Goal: Transaction & Acquisition: Obtain resource

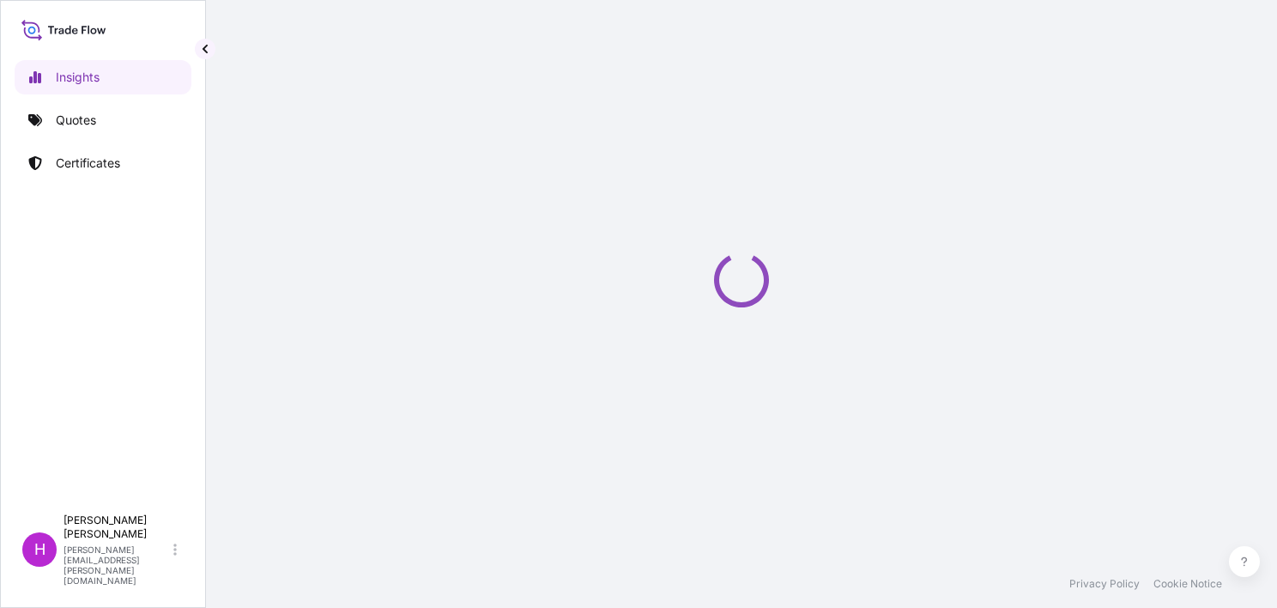
select select "2025"
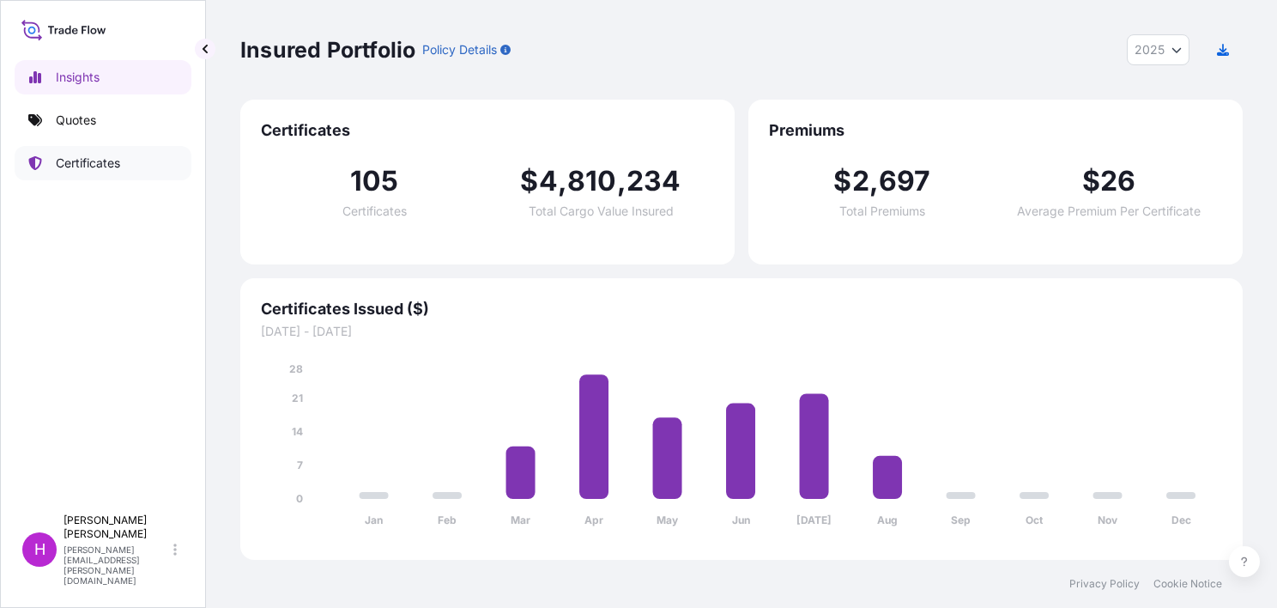
click at [84, 161] on p "Certificates" at bounding box center [88, 162] width 64 height 17
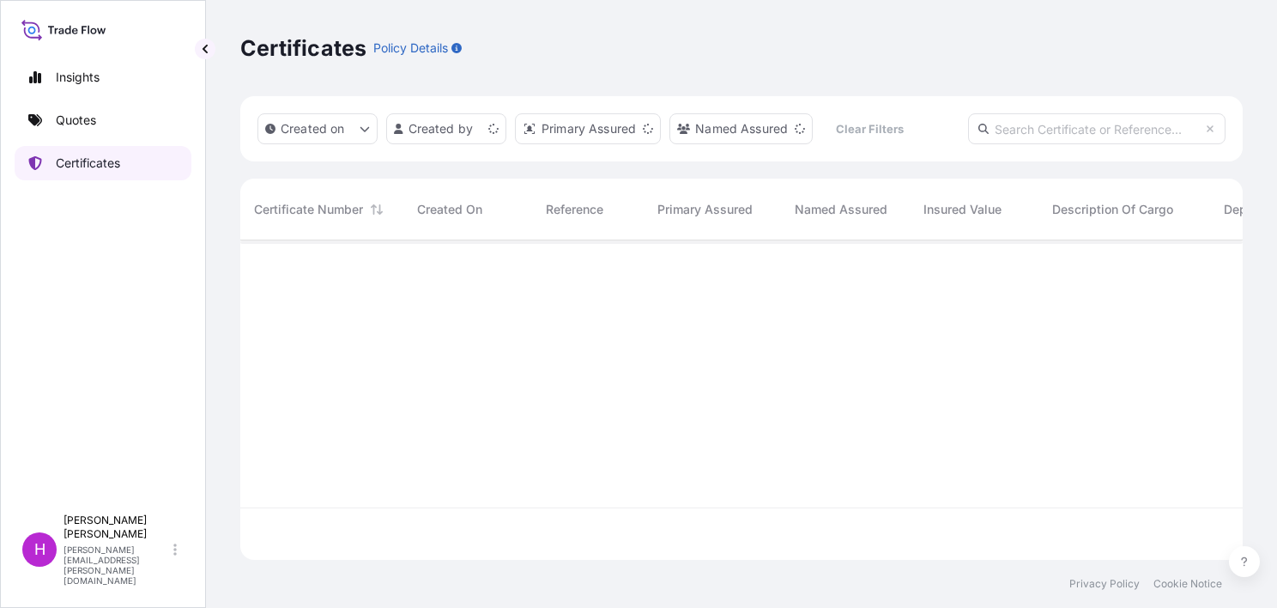
scroll to position [316, 989]
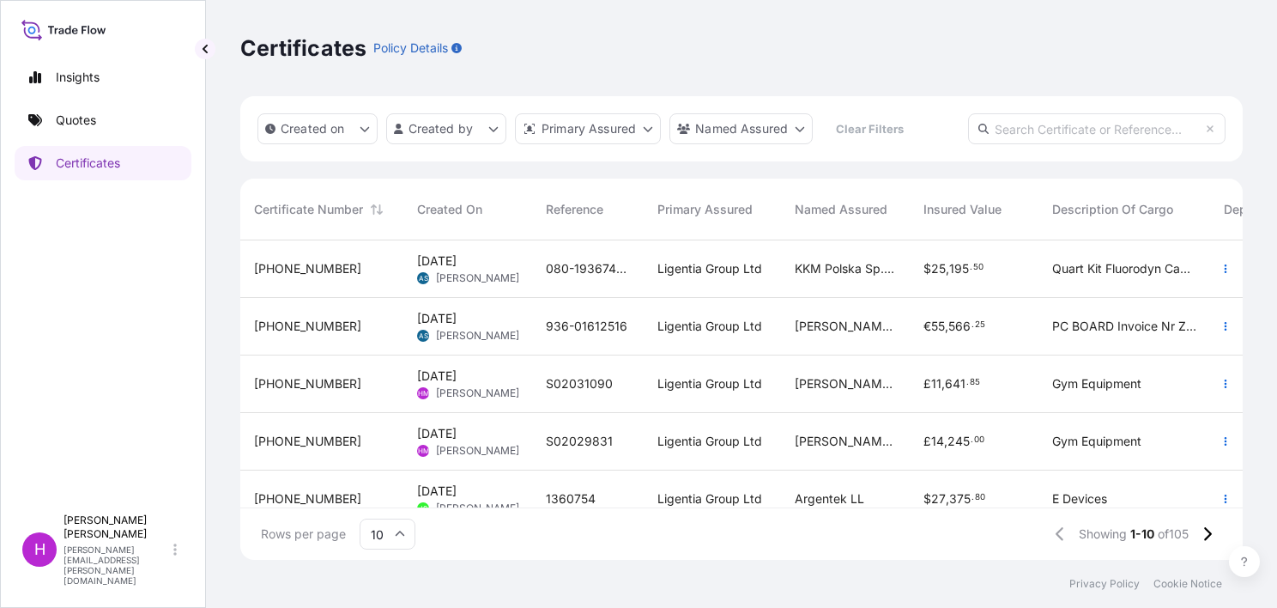
click at [560, 380] on span "S02031090" at bounding box center [579, 383] width 67 height 17
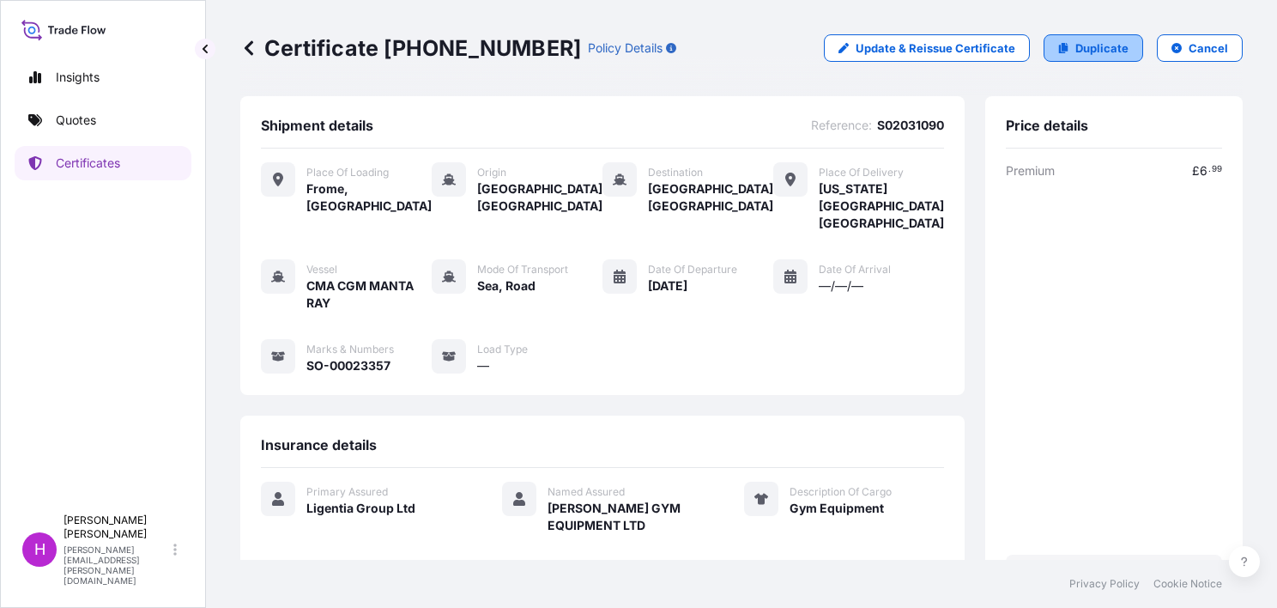
click at [1075, 42] on p "Duplicate" at bounding box center [1101, 47] width 53 height 17
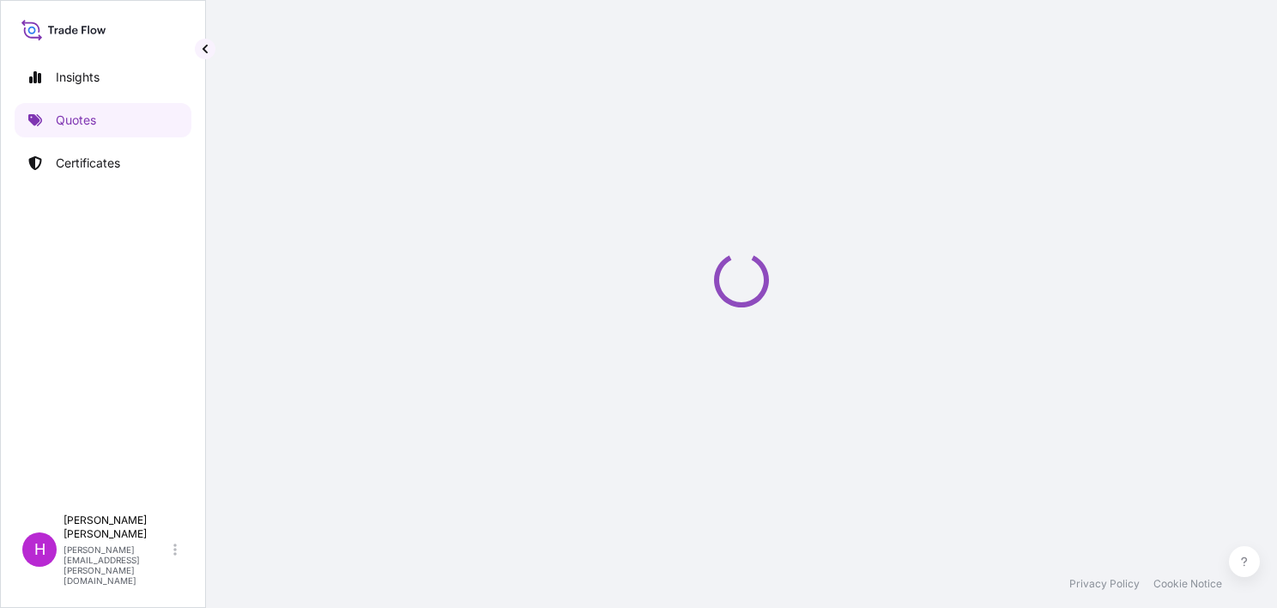
scroll to position [27, 0]
select select "Road / [GEOGRAPHIC_DATA]"
select select "Sea"
select select "Road / [GEOGRAPHIC_DATA]"
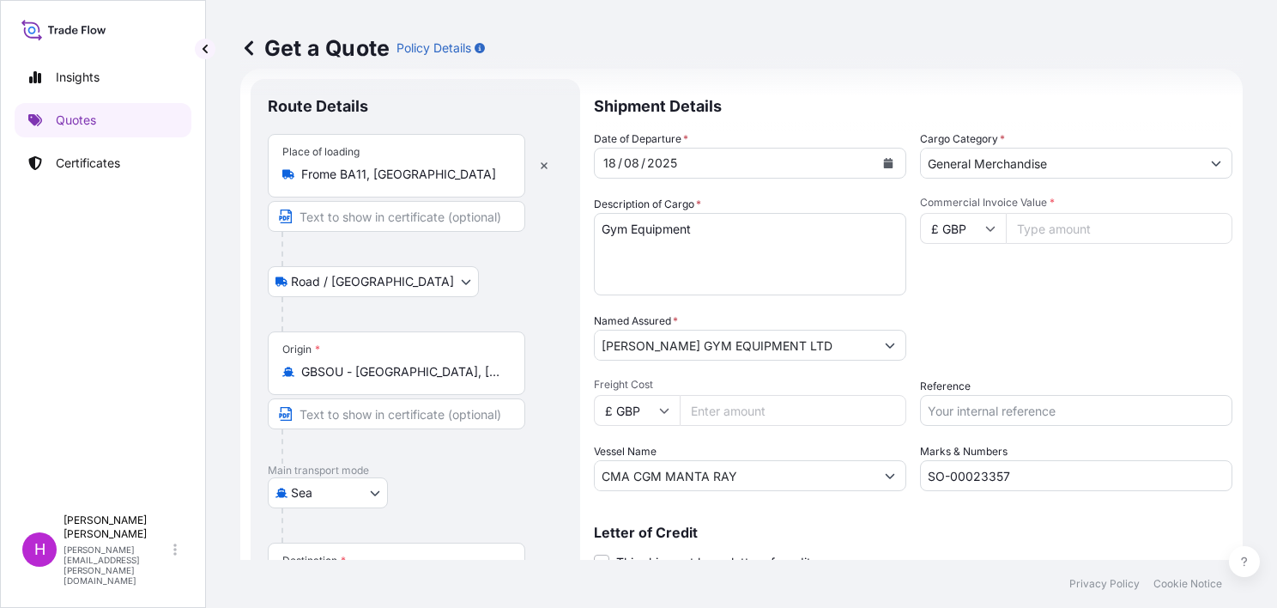
click at [505, 366] on div "GBSOU - [GEOGRAPHIC_DATA], [GEOGRAPHIC_DATA]" at bounding box center [396, 371] width 228 height 17
click at [504, 366] on input "GBSOU - [GEOGRAPHIC_DATA], [GEOGRAPHIC_DATA]" at bounding box center [402, 371] width 203 height 17
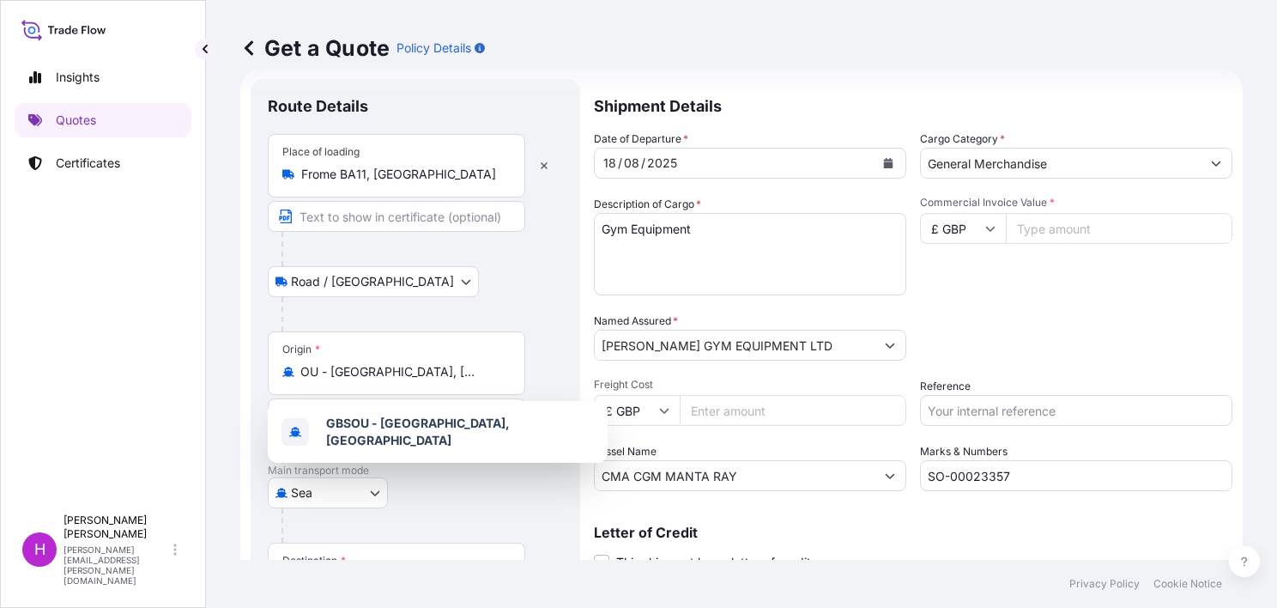
scroll to position [0, 0]
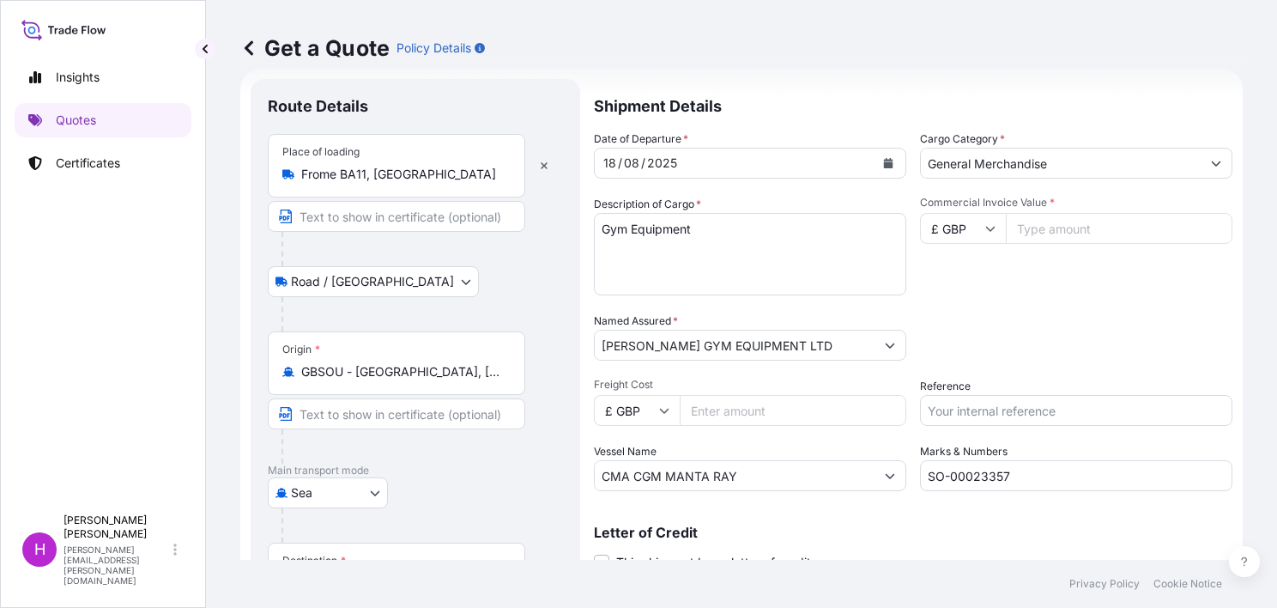
drag, startPoint x: 509, startPoint y: 371, endPoint x: 324, endPoint y: 369, distance: 184.5
click at [324, 369] on div "GBSOU - [GEOGRAPHIC_DATA], [GEOGRAPHIC_DATA]" at bounding box center [396, 371] width 228 height 17
click at [324, 369] on input "GBSOU - [GEOGRAPHIC_DATA], [GEOGRAPHIC_DATA]" at bounding box center [402, 371] width 203 height 17
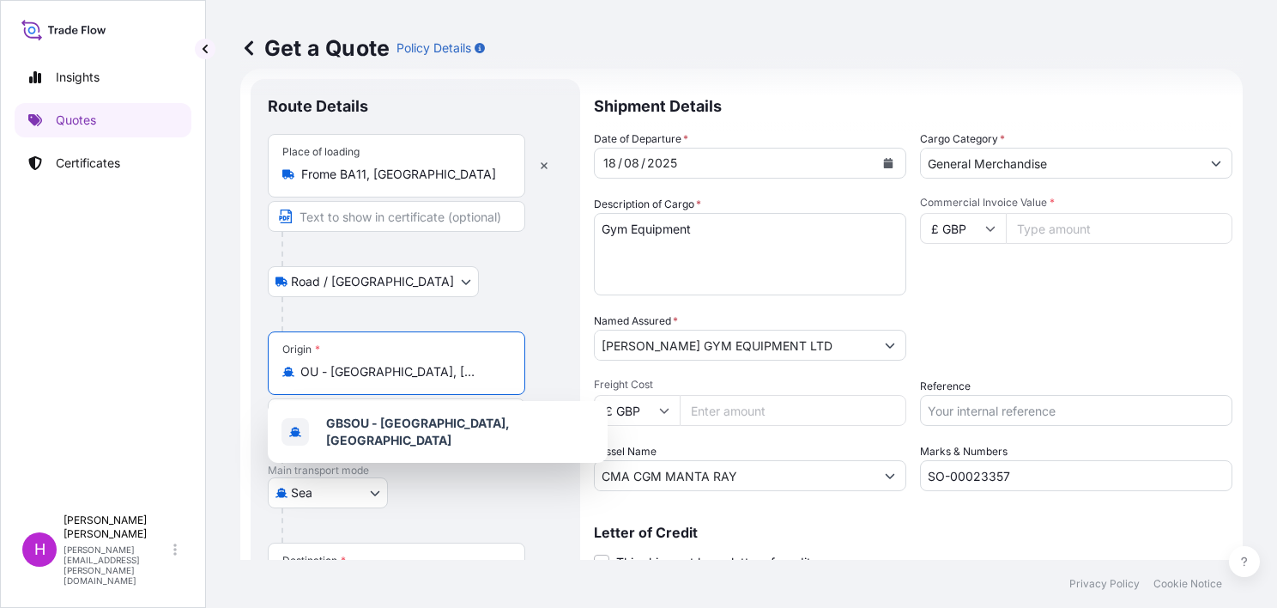
click at [508, 371] on div "GBSOU - [GEOGRAPHIC_DATA], [GEOGRAPHIC_DATA]" at bounding box center [396, 371] width 228 height 17
click at [504, 371] on input "GBSOU - [GEOGRAPHIC_DATA], [GEOGRAPHIC_DATA]" at bounding box center [402, 371] width 203 height 17
click at [508, 371] on div "GBSOU - [GEOGRAPHIC_DATA], [GEOGRAPHIC_DATA]" at bounding box center [396, 371] width 228 height 17
click at [504, 371] on input "GBSOU - [GEOGRAPHIC_DATA], [GEOGRAPHIC_DATA]" at bounding box center [402, 371] width 203 height 17
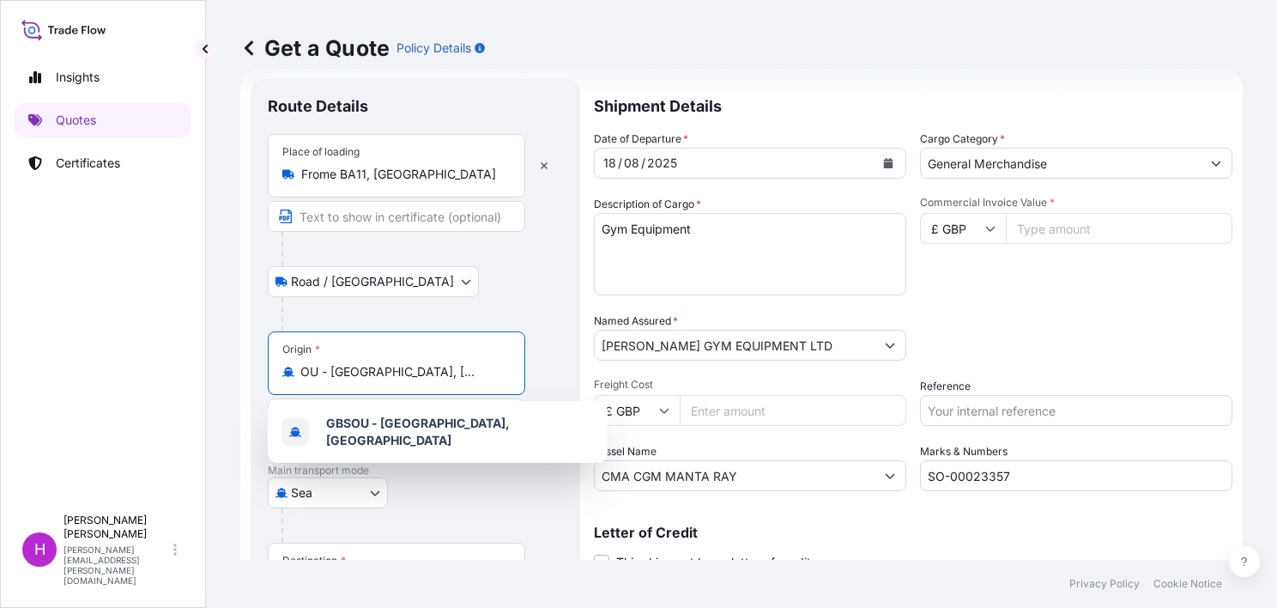
click at [355, 367] on input "GBSOU - [GEOGRAPHIC_DATA], [GEOGRAPHIC_DATA]" at bounding box center [402, 371] width 203 height 17
drag, startPoint x: 303, startPoint y: 367, endPoint x: 515, endPoint y: 367, distance: 212.0
click at [515, 367] on div "Origin * [GEOGRAPHIC_DATA] - [GEOGRAPHIC_DATA], [GEOGRAPHIC_DATA]" at bounding box center [396, 363] width 257 height 64
type input "G"
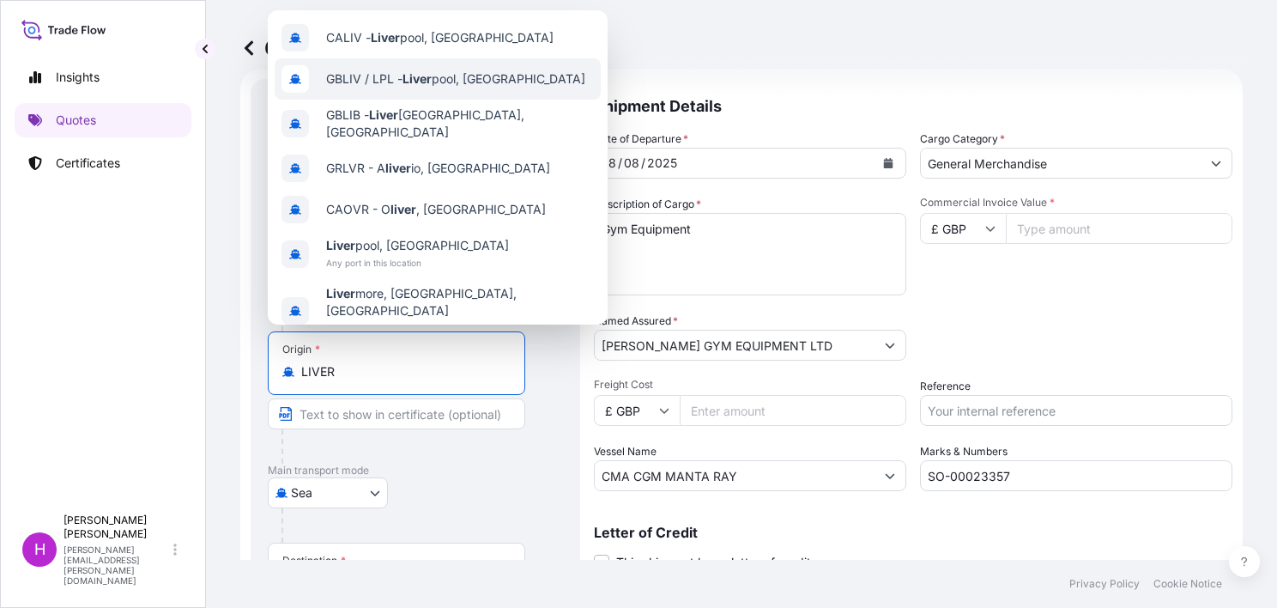
click at [402, 70] on span "GBLIV / LPL - Liver pool, [GEOGRAPHIC_DATA]" at bounding box center [455, 78] width 259 height 17
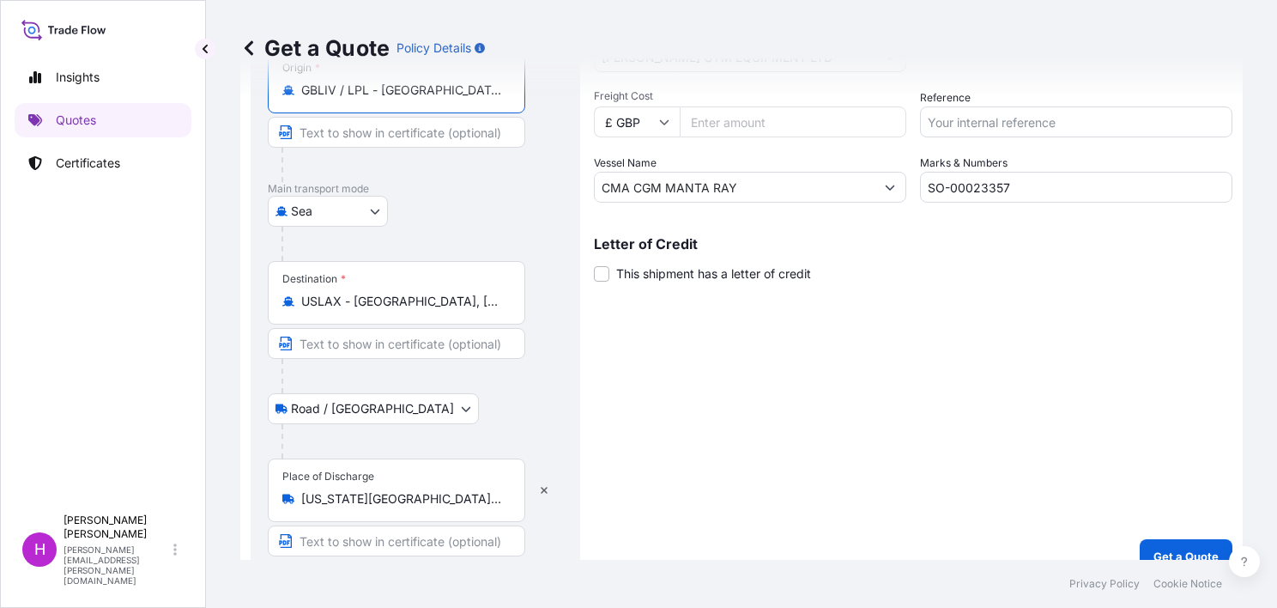
scroll to position [338, 0]
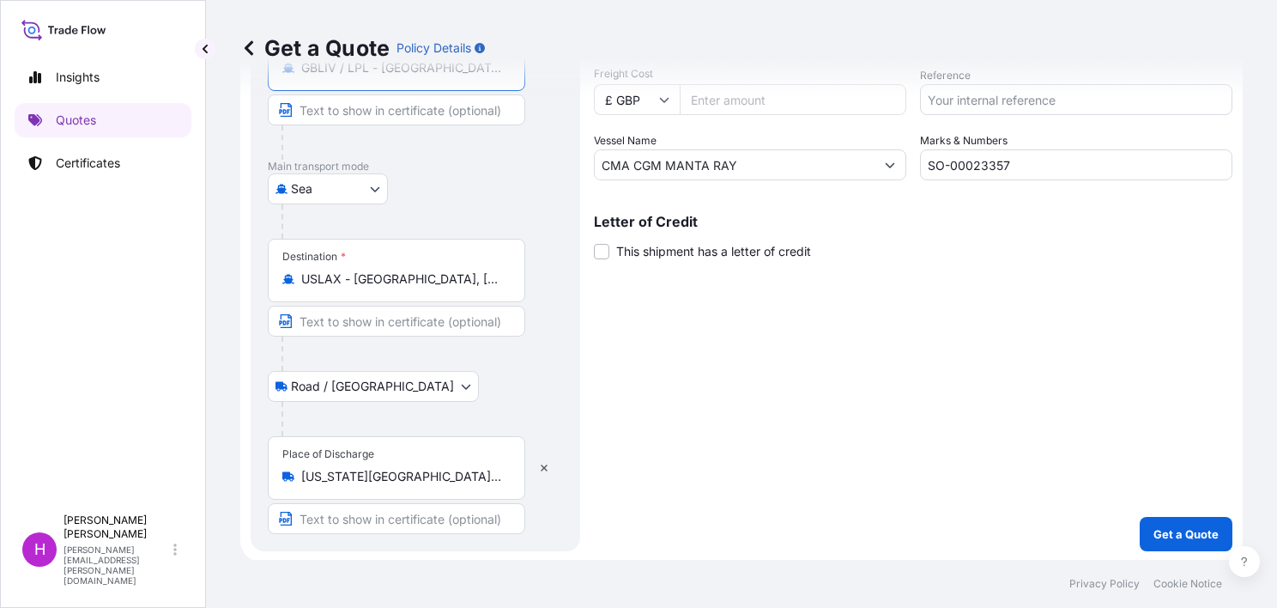
type input "GBLIV / LPL - [GEOGRAPHIC_DATA], [GEOGRAPHIC_DATA]"
click at [511, 280] on div "Destination * USLAX - [GEOGRAPHIC_DATA], [GEOGRAPHIC_DATA]" at bounding box center [396, 271] width 257 height 64
click at [504, 280] on input "USLAX - [GEOGRAPHIC_DATA], [GEOGRAPHIC_DATA]" at bounding box center [402, 278] width 203 height 17
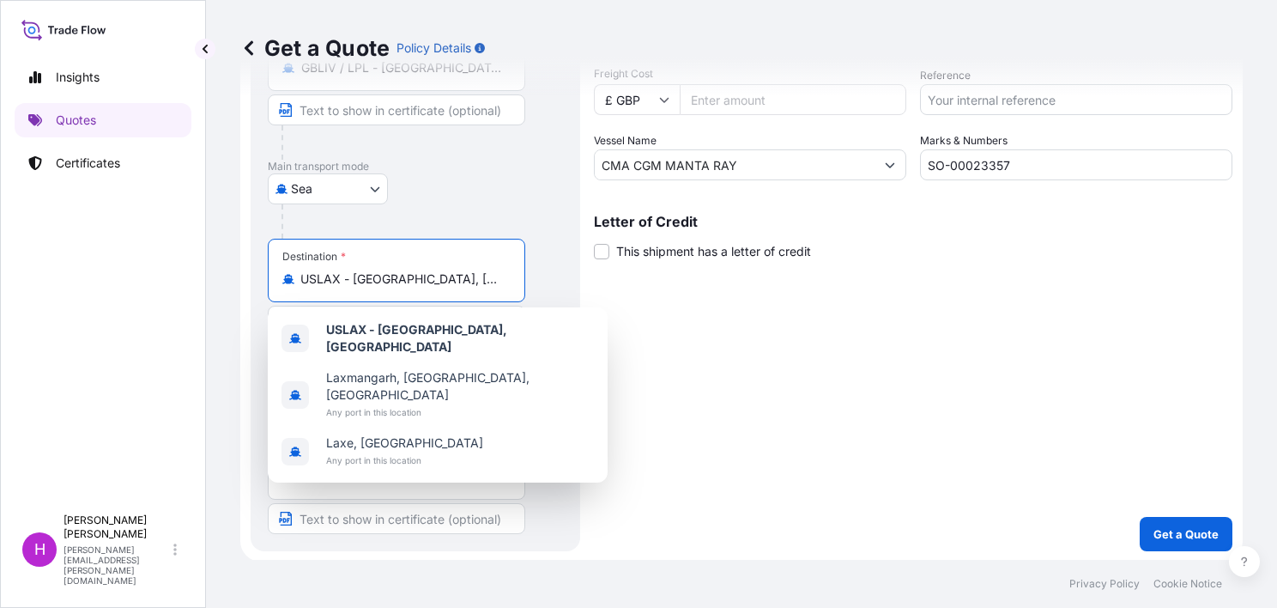
scroll to position [0, 0]
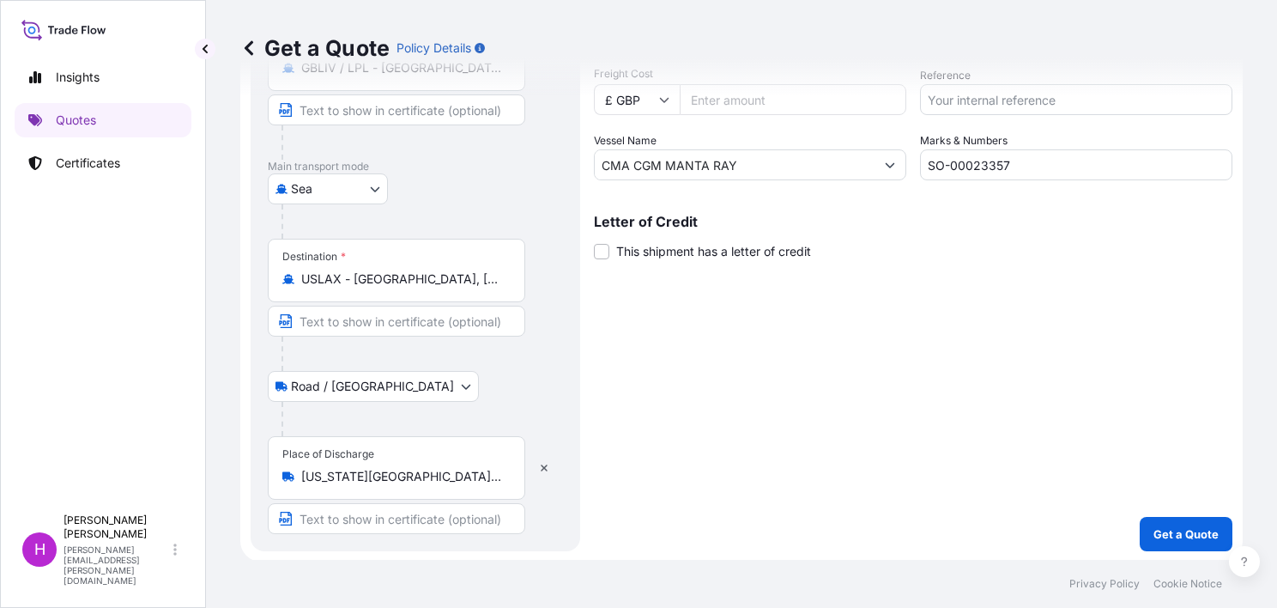
drag, startPoint x: 506, startPoint y: 276, endPoint x: 295, endPoint y: 275, distance: 211.1
click at [295, 275] on div "USLAX - [GEOGRAPHIC_DATA], [GEOGRAPHIC_DATA]" at bounding box center [396, 278] width 228 height 17
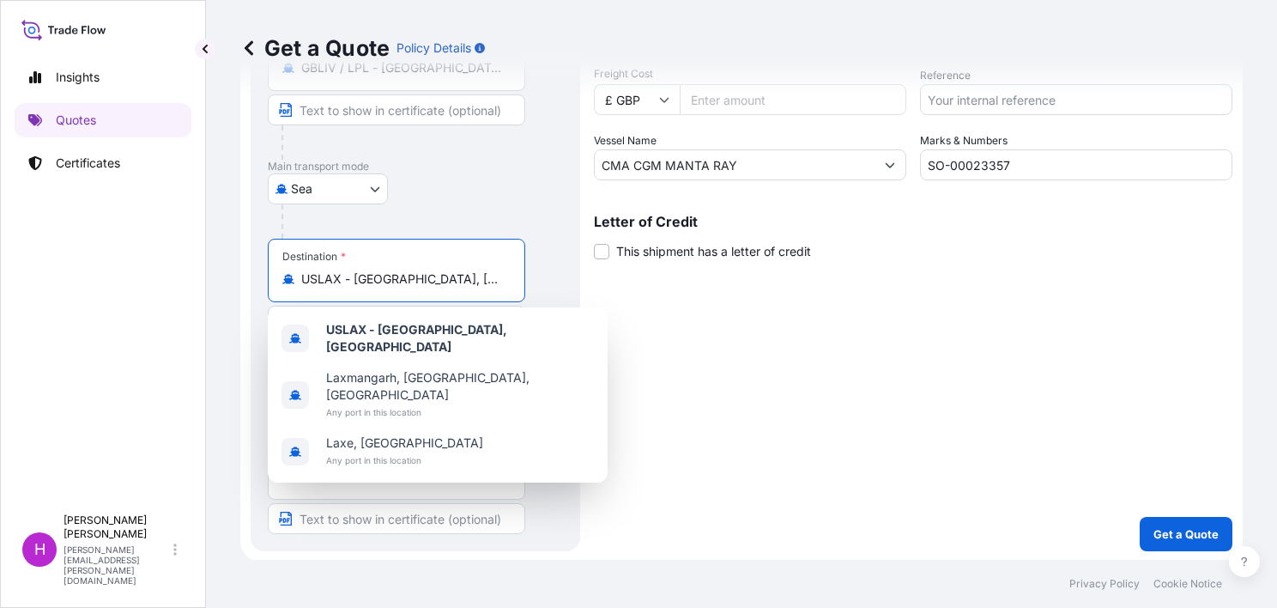
drag, startPoint x: 295, startPoint y: 275, endPoint x: 375, endPoint y: 277, distance: 79.9
click at [375, 277] on input "USLAX - [GEOGRAPHIC_DATA], [GEOGRAPHIC_DATA]" at bounding box center [402, 278] width 203 height 17
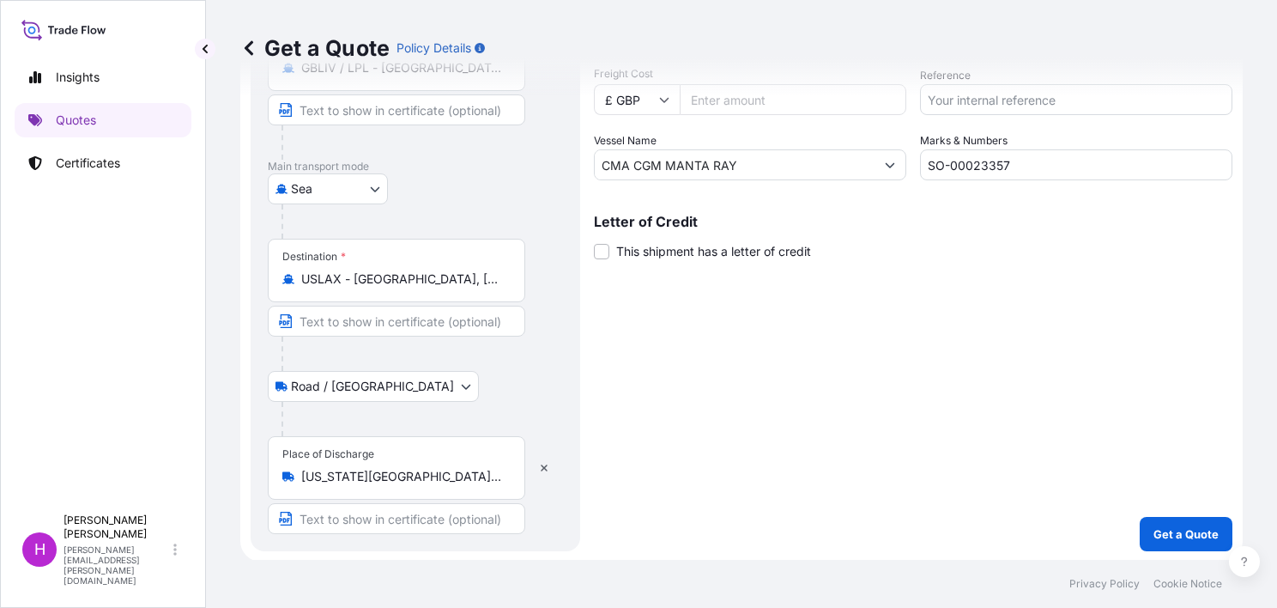
click at [367, 257] on div "Destination * USLAX - [GEOGRAPHIC_DATA], [GEOGRAPHIC_DATA]" at bounding box center [396, 271] width 257 height 64
click at [367, 270] on input "USLAX - [GEOGRAPHIC_DATA], [GEOGRAPHIC_DATA]" at bounding box center [402, 278] width 203 height 17
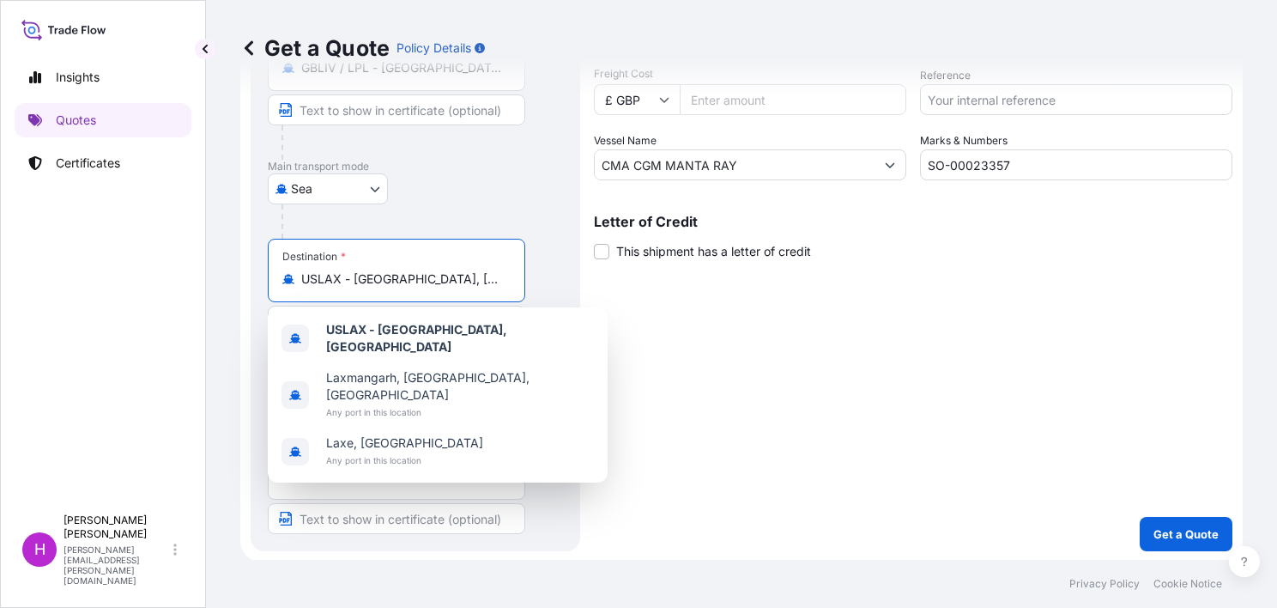
scroll to position [0, 1]
drag, startPoint x: 303, startPoint y: 275, endPoint x: 515, endPoint y: 274, distance: 212.0
click at [515, 274] on div "Destination * USLAX - [GEOGRAPHIC_DATA], [GEOGRAPHIC_DATA]" at bounding box center [396, 271] width 257 height 64
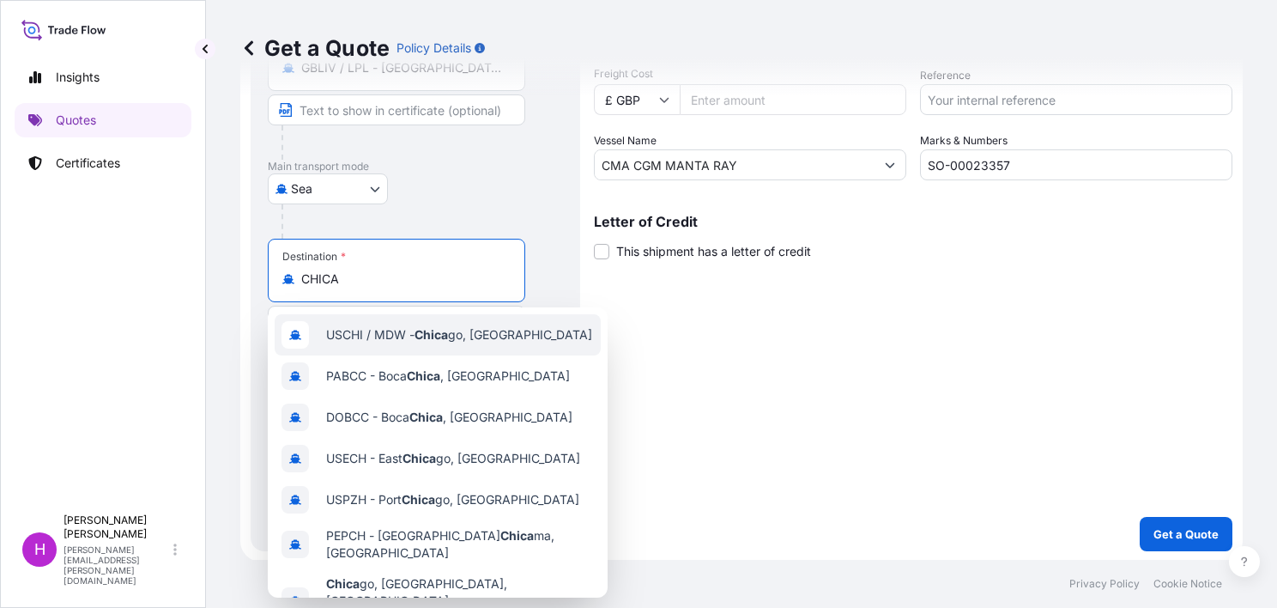
click at [388, 330] on span "USCHI / MDW - Chica go, [GEOGRAPHIC_DATA]" at bounding box center [459, 334] width 266 height 17
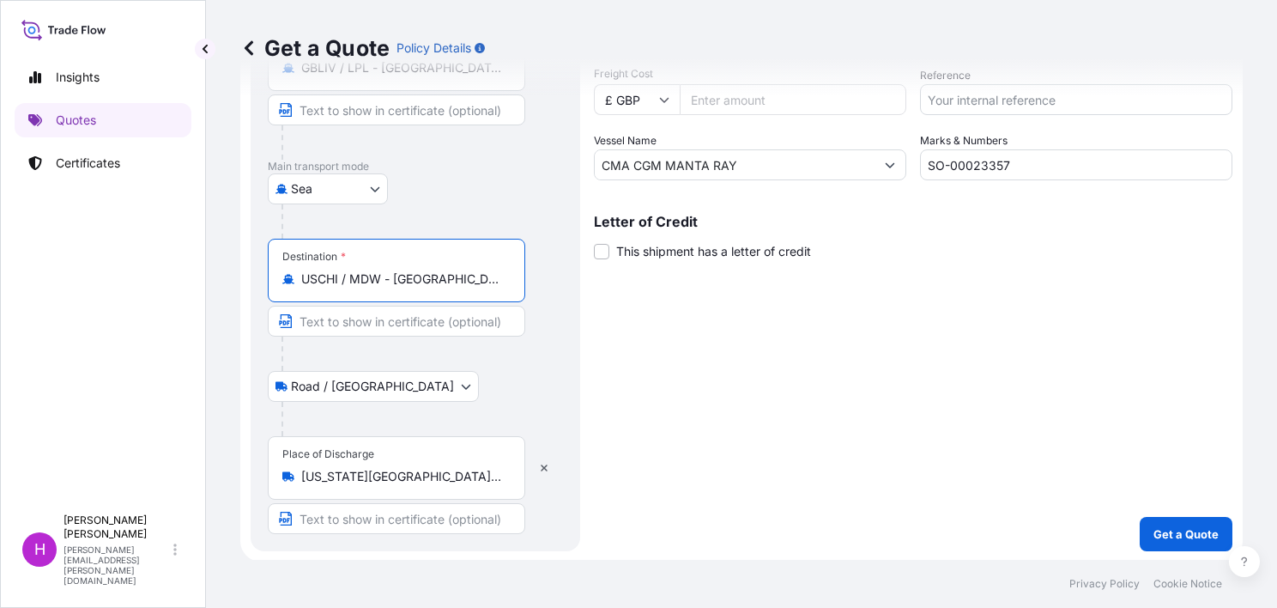
type input "USCHI / MDW - [GEOGRAPHIC_DATA], [GEOGRAPHIC_DATA]"
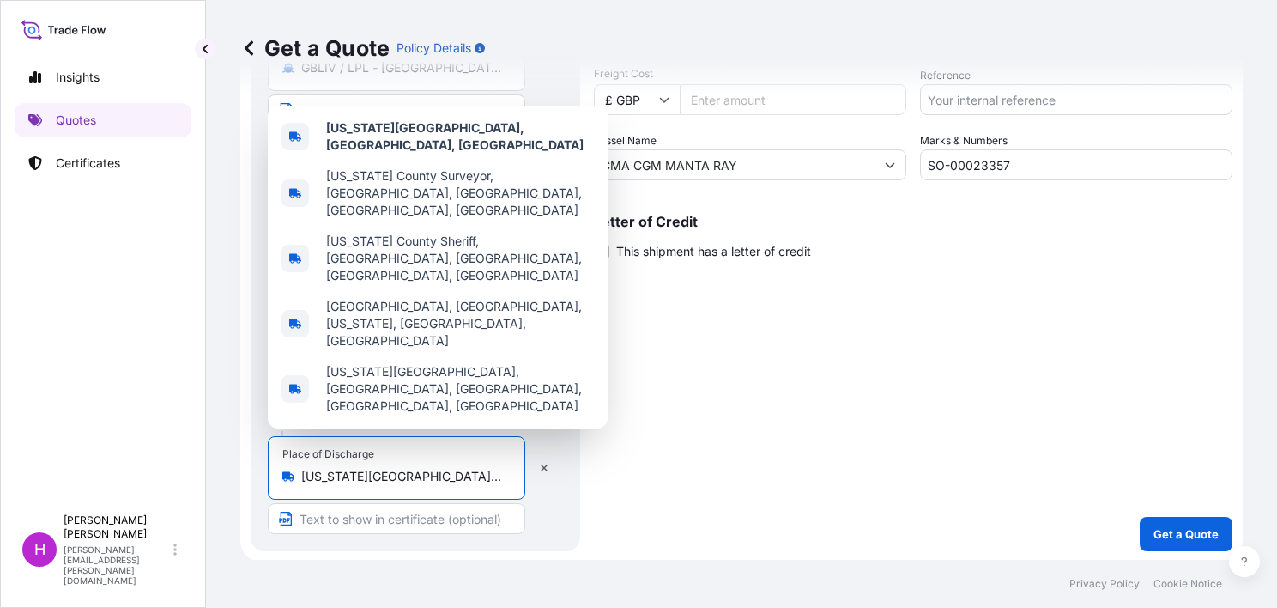
click at [464, 481] on input "[US_STATE][GEOGRAPHIC_DATA], [GEOGRAPHIC_DATA], [GEOGRAPHIC_DATA]" at bounding box center [402, 476] width 203 height 17
drag, startPoint x: 424, startPoint y: 476, endPoint x: 297, endPoint y: 472, distance: 127.1
click at [297, 472] on div "[US_STATE][GEOGRAPHIC_DATA], [GEOGRAPHIC_DATA], [GEOGRAPHIC_DATA]" at bounding box center [396, 476] width 228 height 17
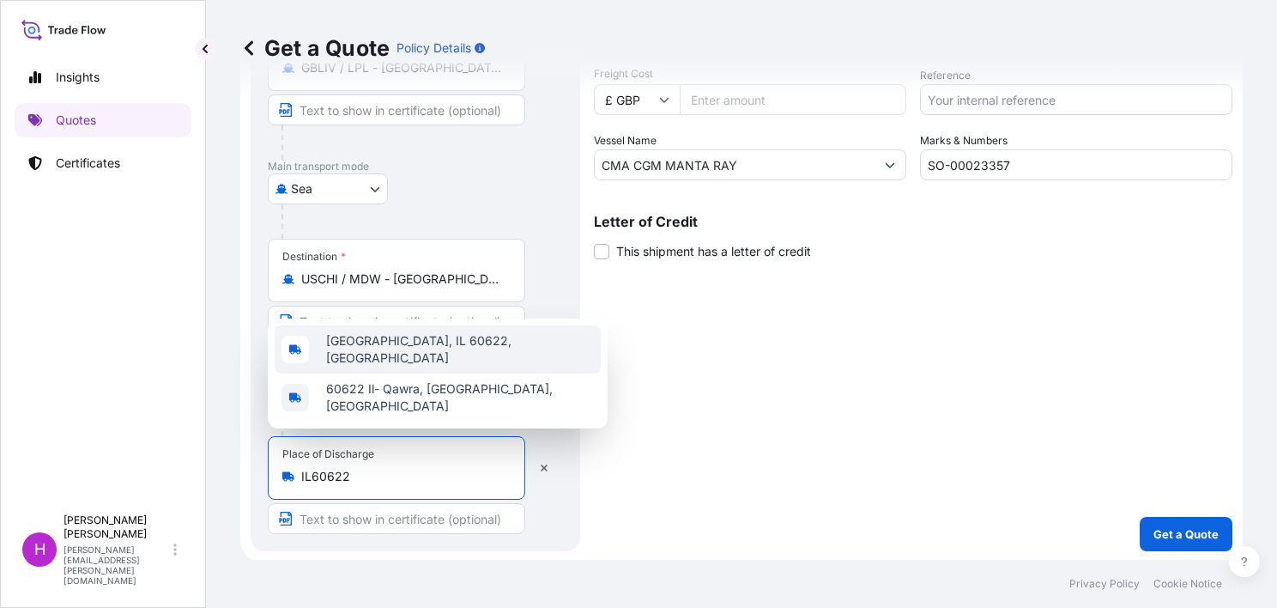
click at [374, 360] on span "[GEOGRAPHIC_DATA], IL 60622, [GEOGRAPHIC_DATA]" at bounding box center [460, 349] width 268 height 34
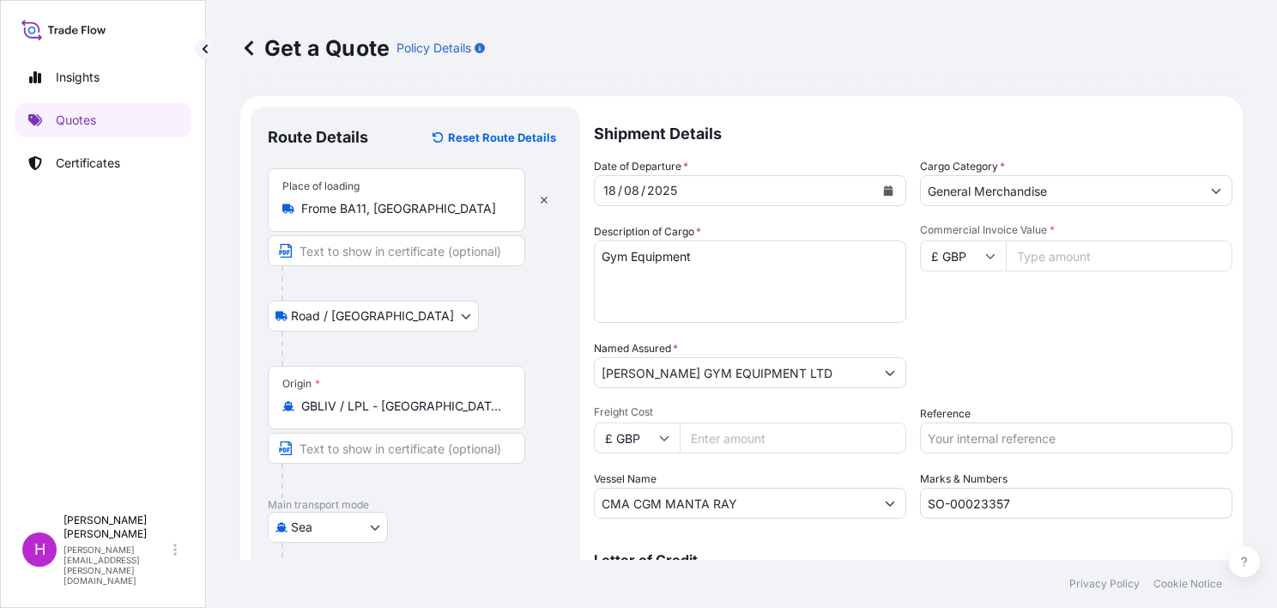
type input "[GEOGRAPHIC_DATA], IL 60622, [GEOGRAPHIC_DATA]"
click at [883, 185] on icon "Calendar" at bounding box center [888, 190] width 10 height 10
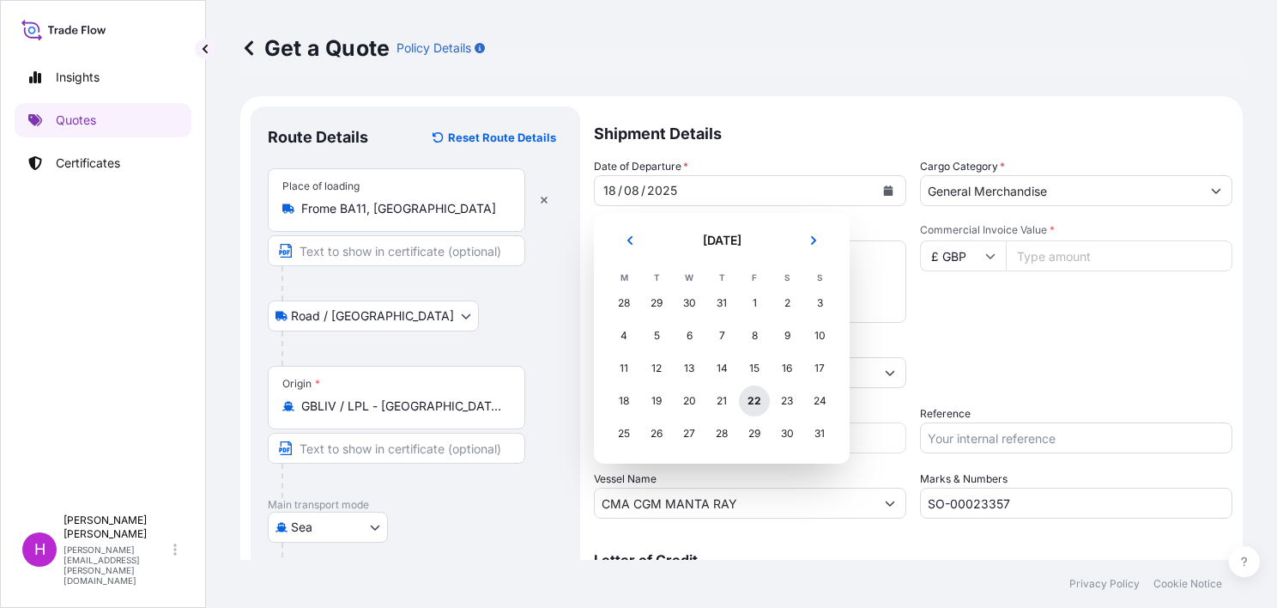
click at [753, 396] on div "22" at bounding box center [754, 400] width 31 height 31
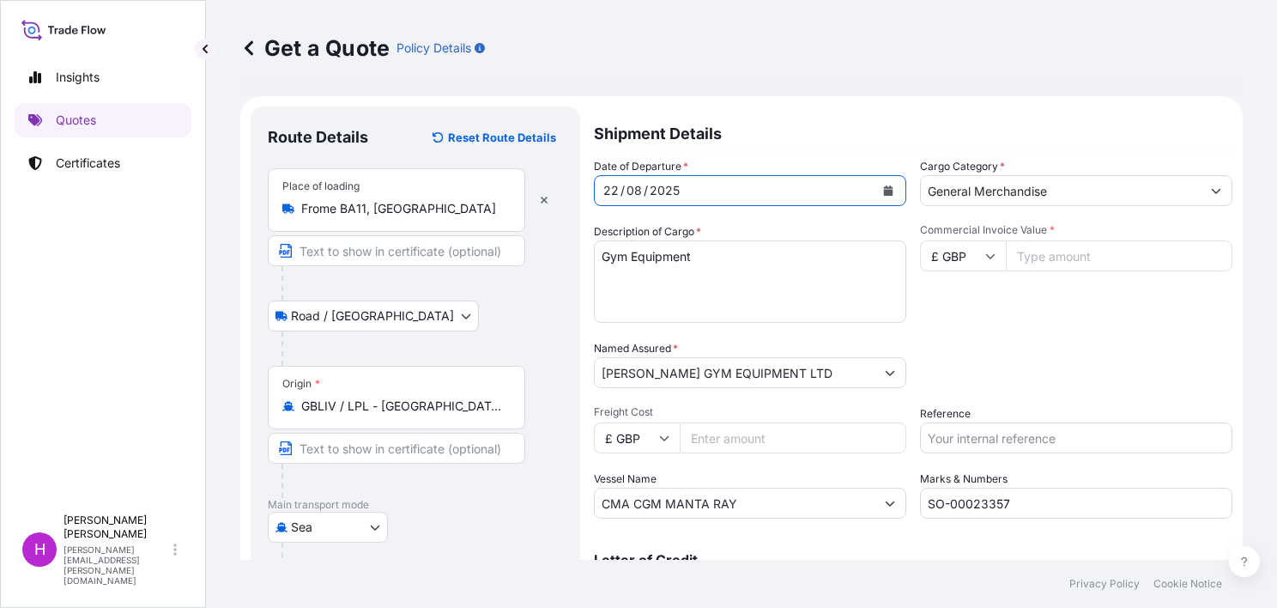
click at [1069, 257] on input "Commercial Invoice Value *" at bounding box center [1119, 255] width 227 height 31
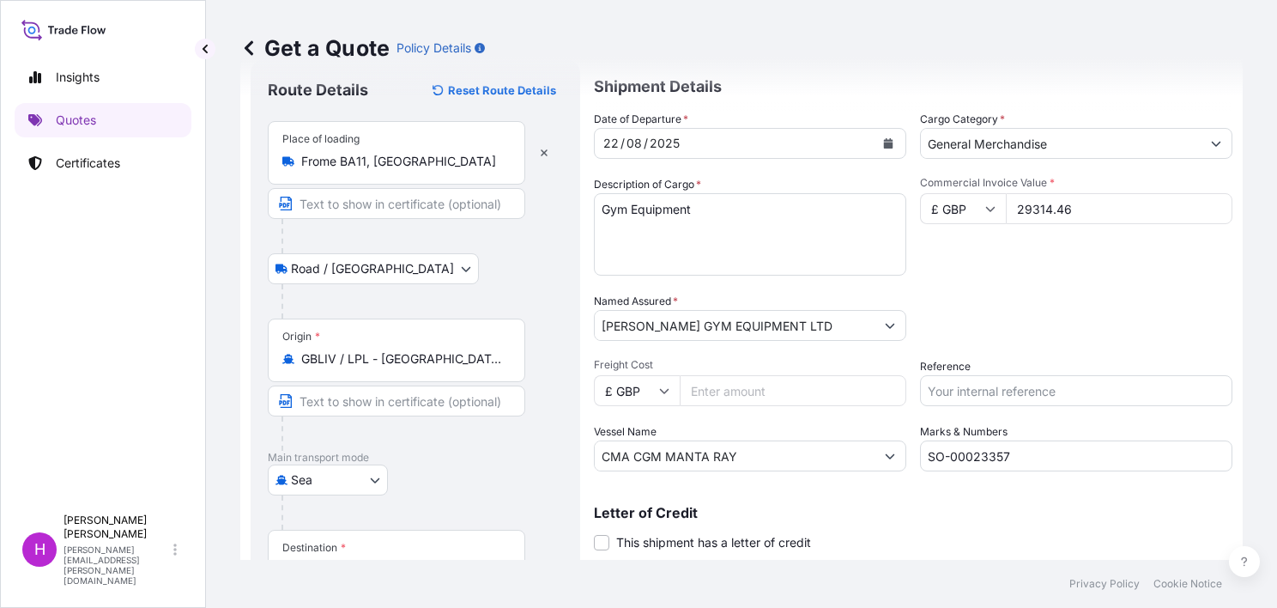
scroll to position [86, 0]
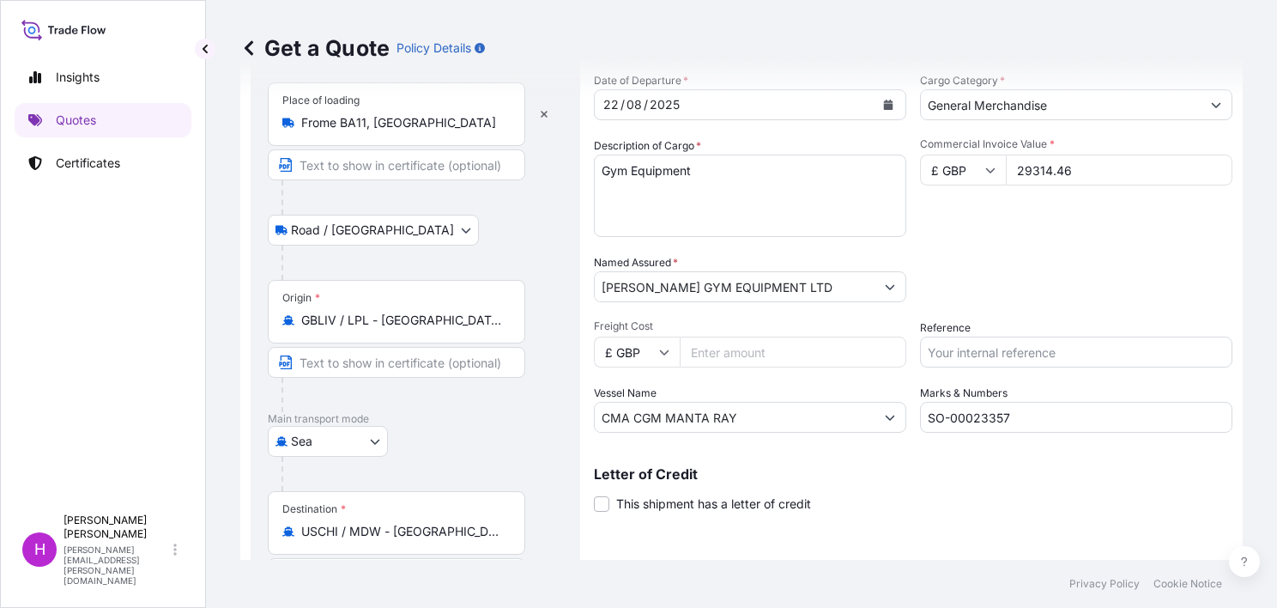
type input "29314.46"
click at [717, 352] on input "Freight Cost" at bounding box center [793, 351] width 227 height 31
type input "2900.00"
type input "S02033333"
drag, startPoint x: 737, startPoint y: 418, endPoint x: 597, endPoint y: 417, distance: 139.9
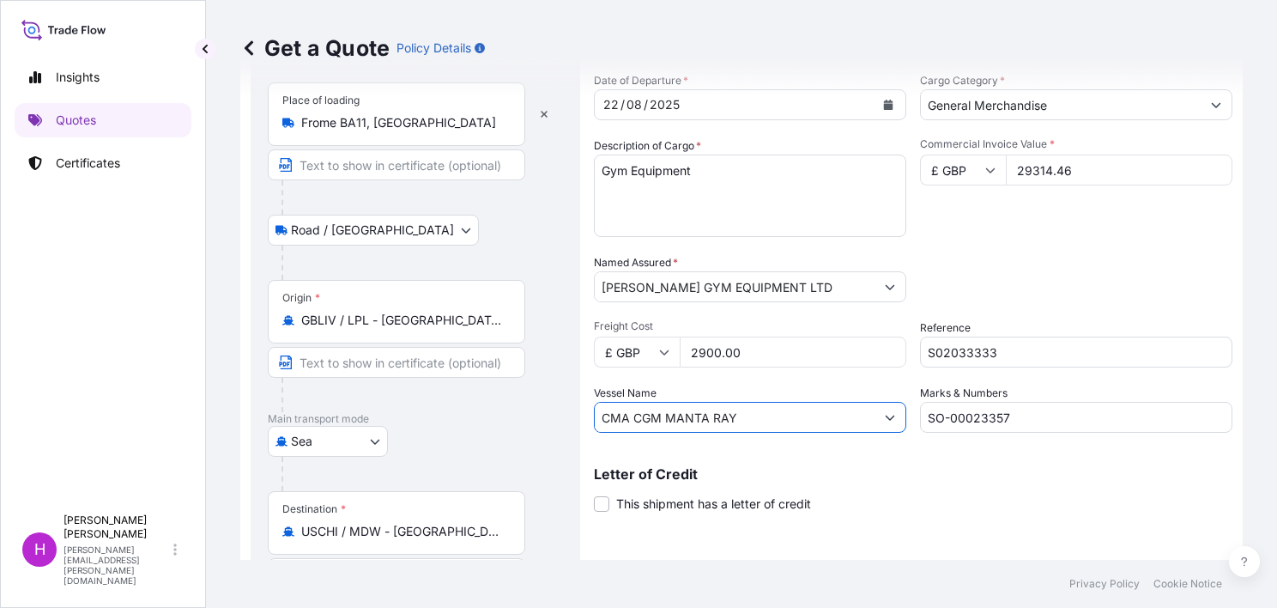
click at [597, 417] on input "CMA CGM MANTA RAY" at bounding box center [735, 417] width 280 height 31
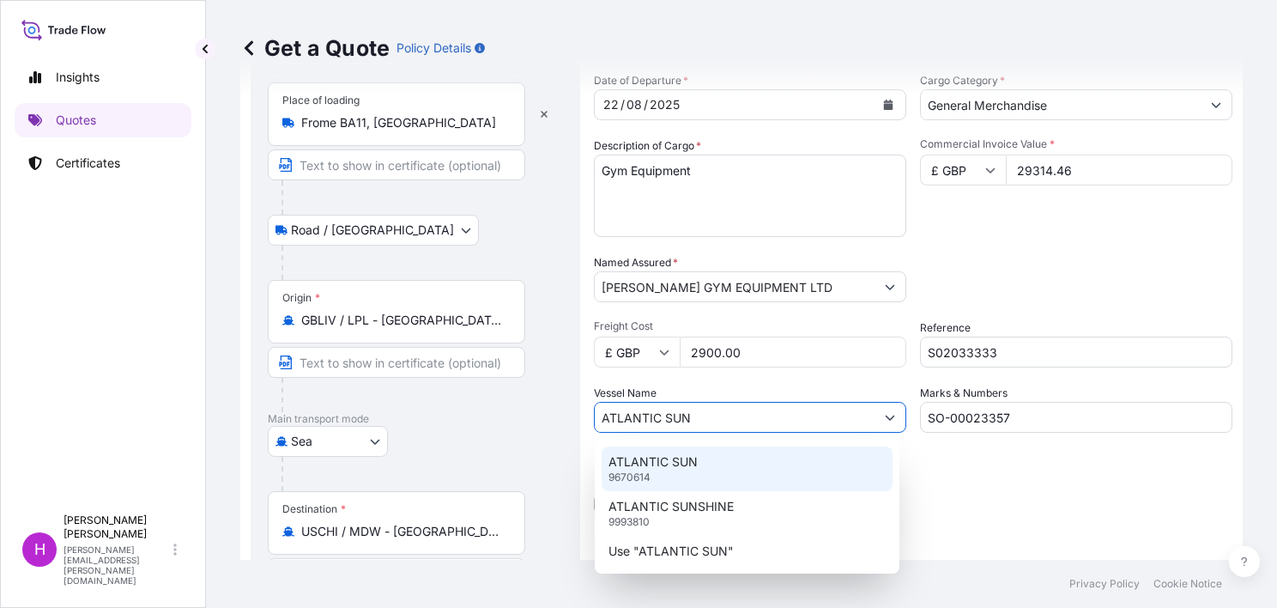
click at [649, 470] on p "9670614" at bounding box center [629, 477] width 42 height 14
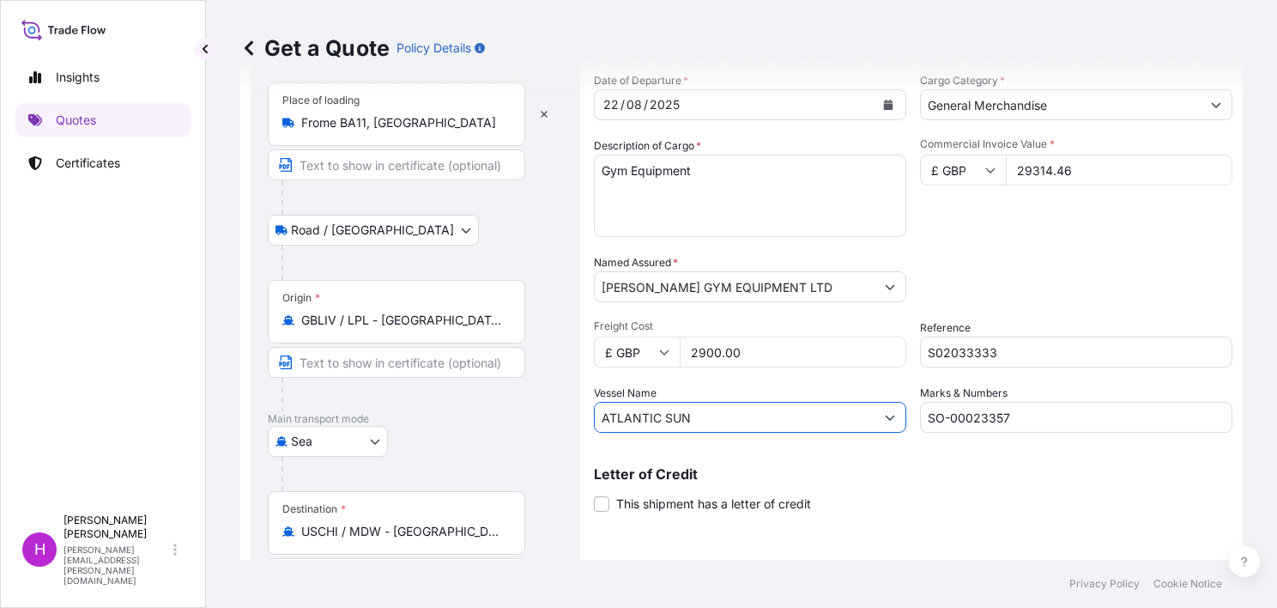
type input "ATLANTIC SUN"
click at [1044, 422] on input "SO-00023357" at bounding box center [1076, 417] width 312 height 31
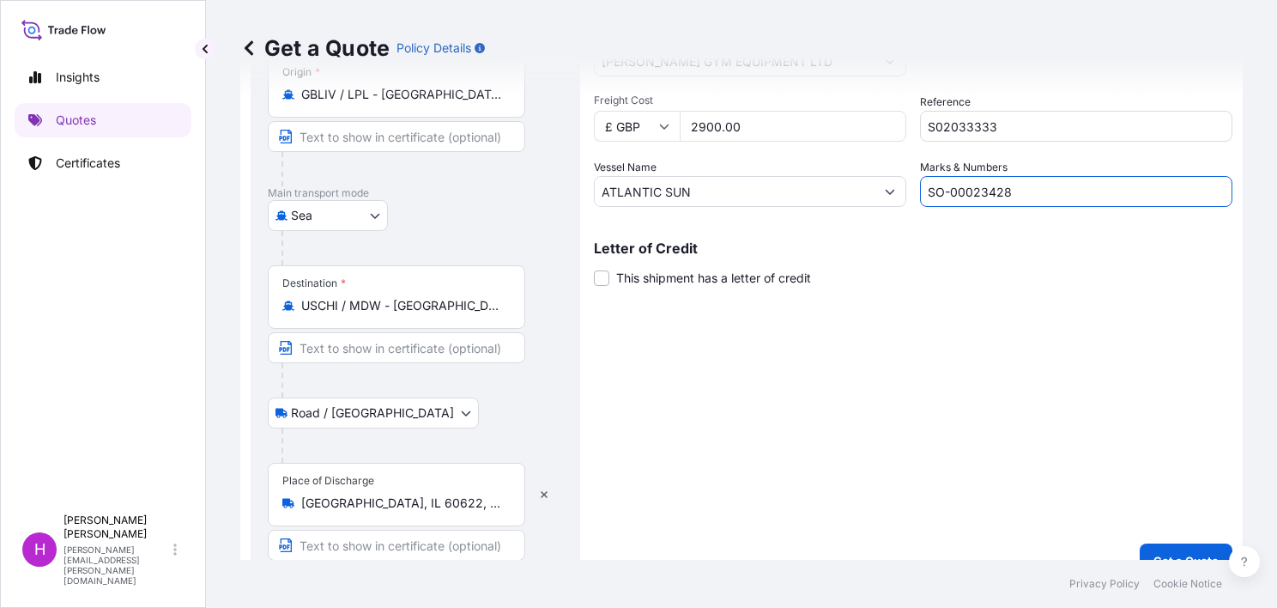
scroll to position [338, 0]
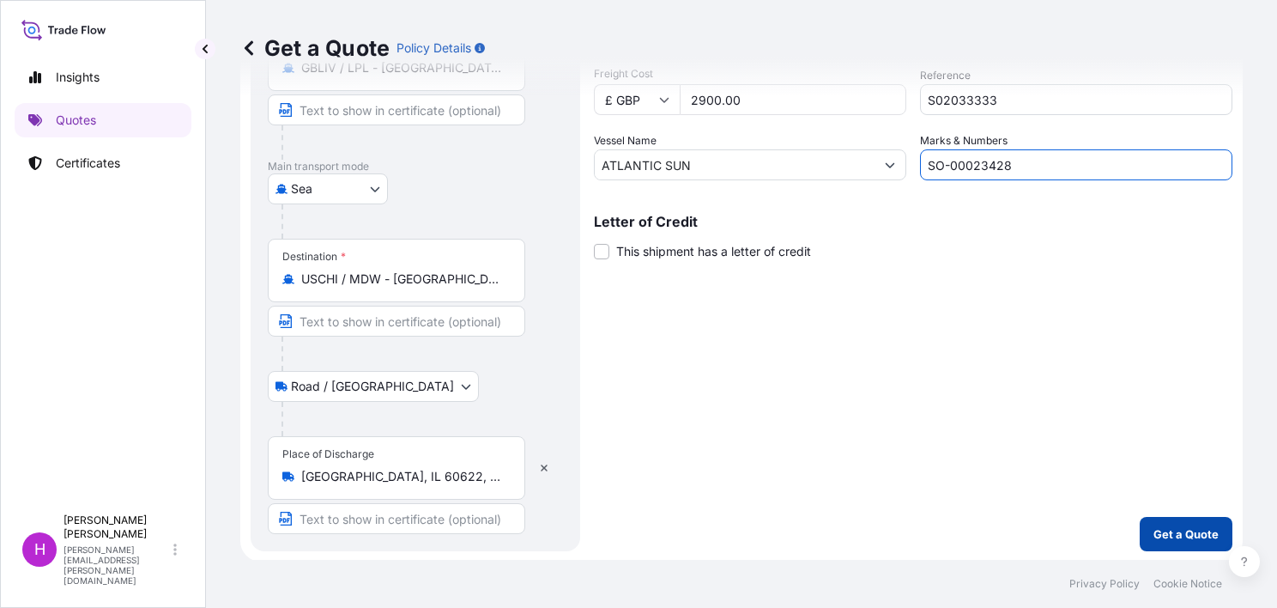
type input "SO-00023428"
click at [1162, 525] on p "Get a Quote" at bounding box center [1185, 533] width 65 height 17
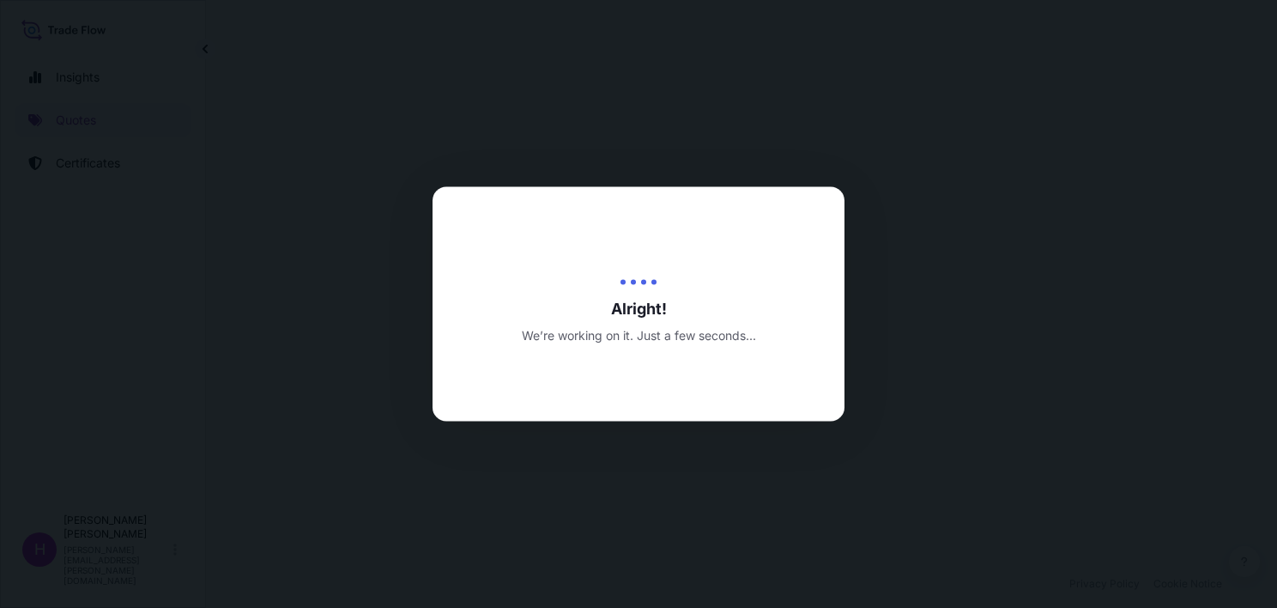
select select "Road / [GEOGRAPHIC_DATA]"
select select "Sea"
select select "Road / [GEOGRAPHIC_DATA]"
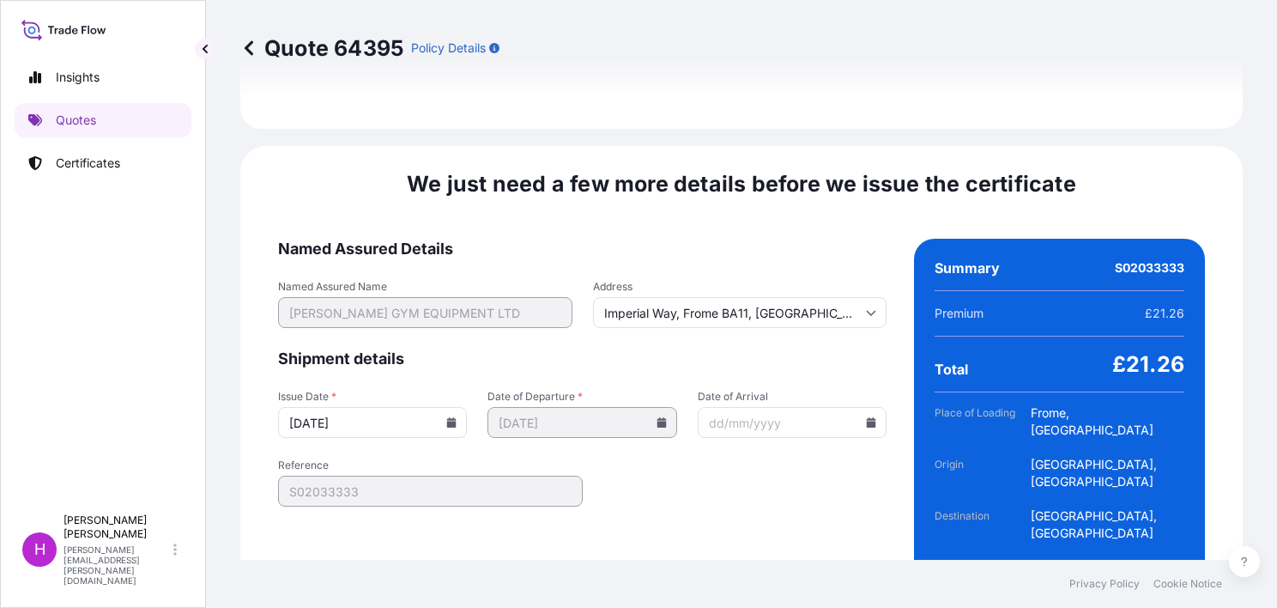
scroll to position [2579, 0]
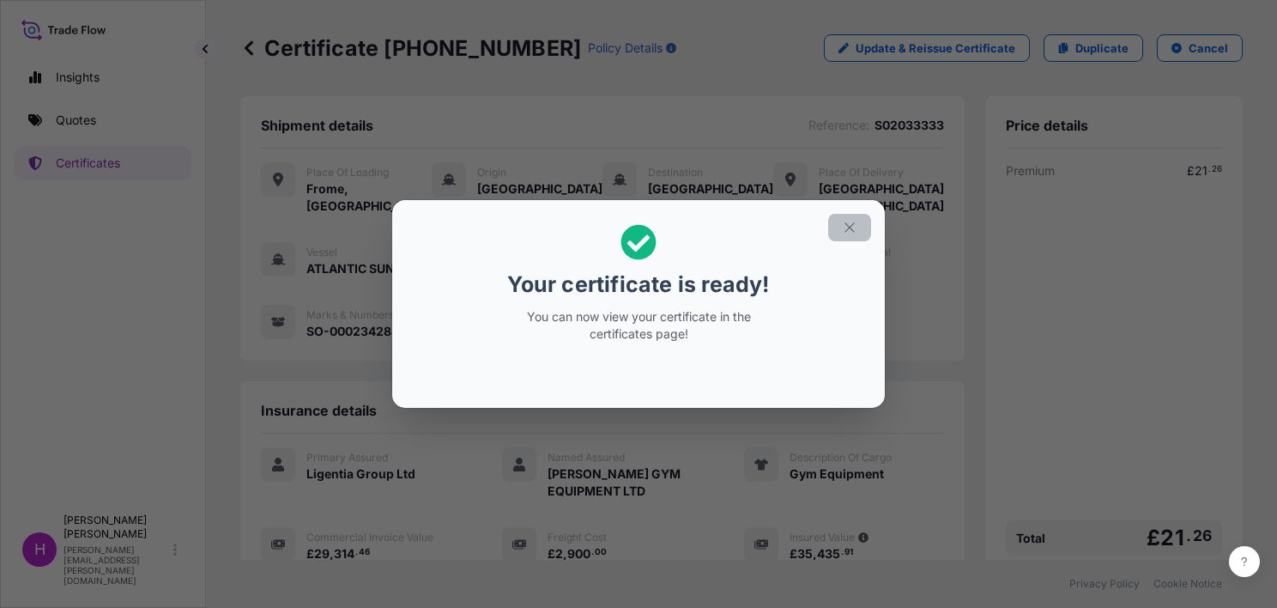
click at [853, 223] on icon "button" at bounding box center [848, 226] width 9 height 9
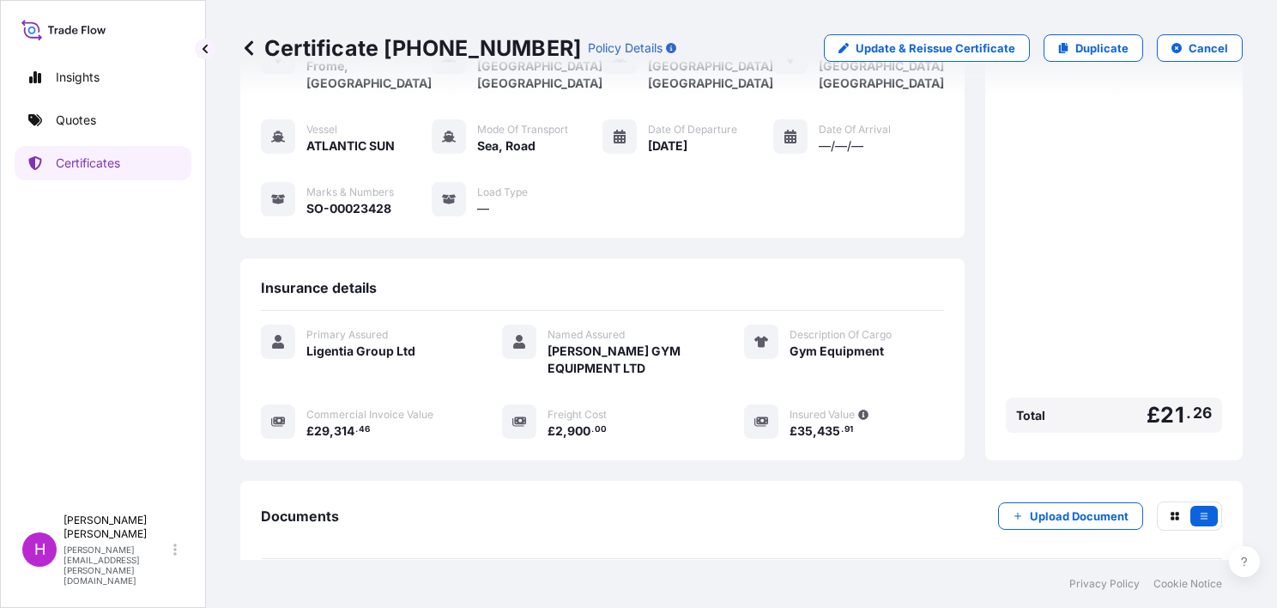
scroll to position [275, 0]
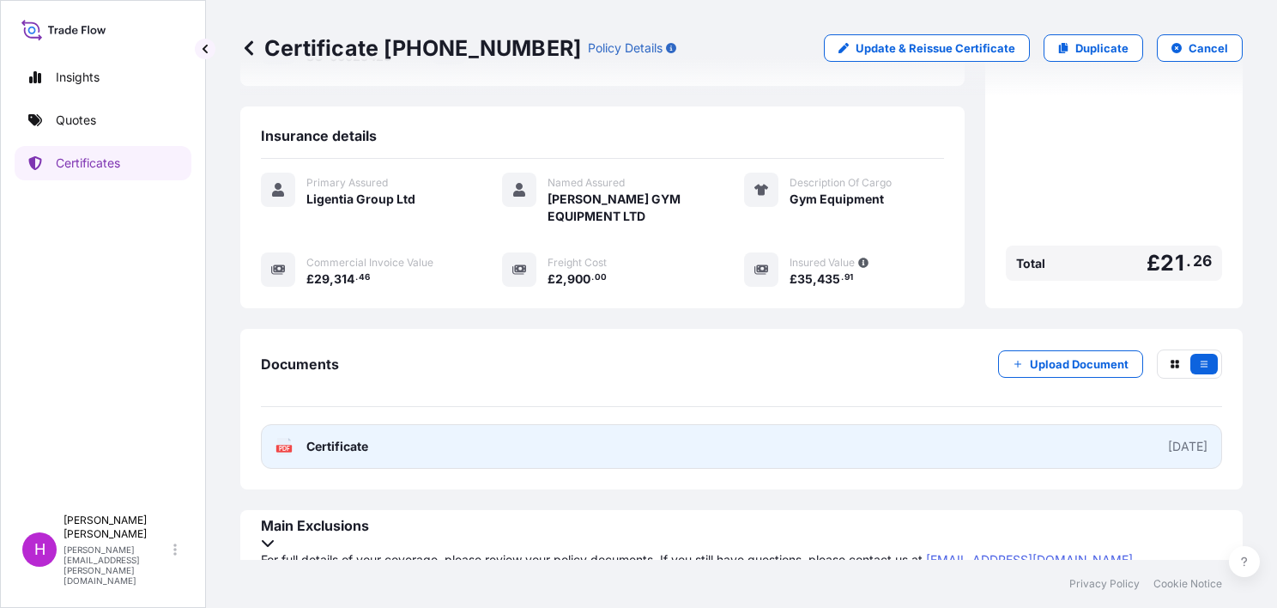
click at [316, 442] on span "Certificate" at bounding box center [337, 446] width 62 height 17
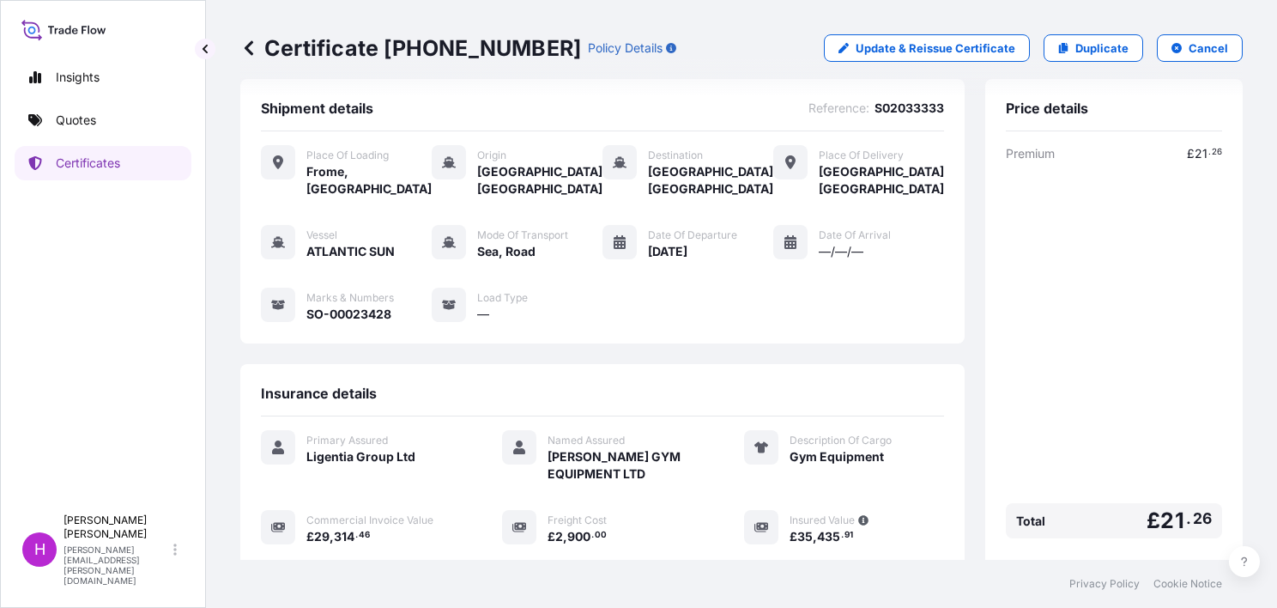
scroll to position [0, 0]
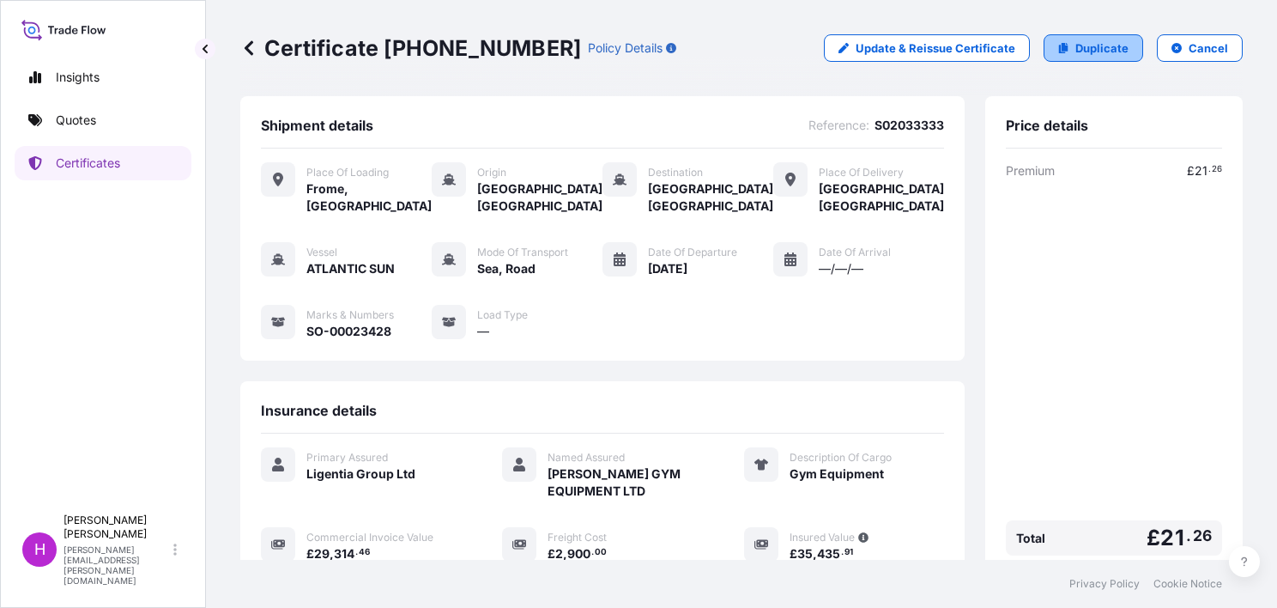
click at [1075, 45] on p "Duplicate" at bounding box center [1101, 47] width 53 height 17
select select "Road / [GEOGRAPHIC_DATA]"
select select "Sea"
select select "Road / [GEOGRAPHIC_DATA]"
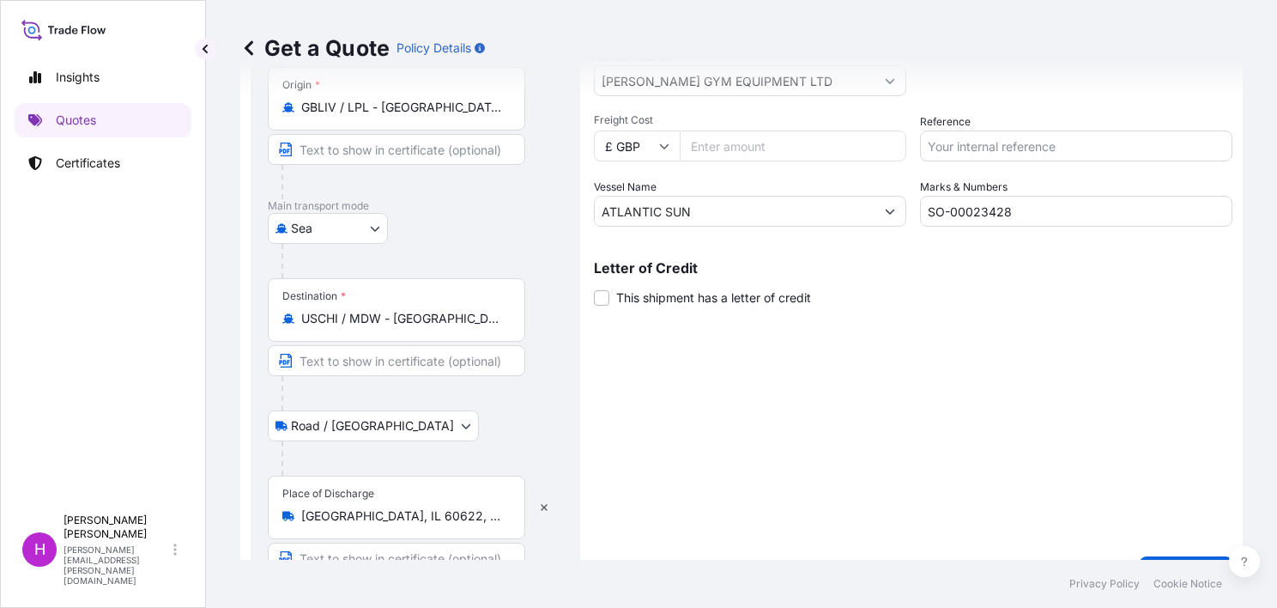
scroll to position [331, 0]
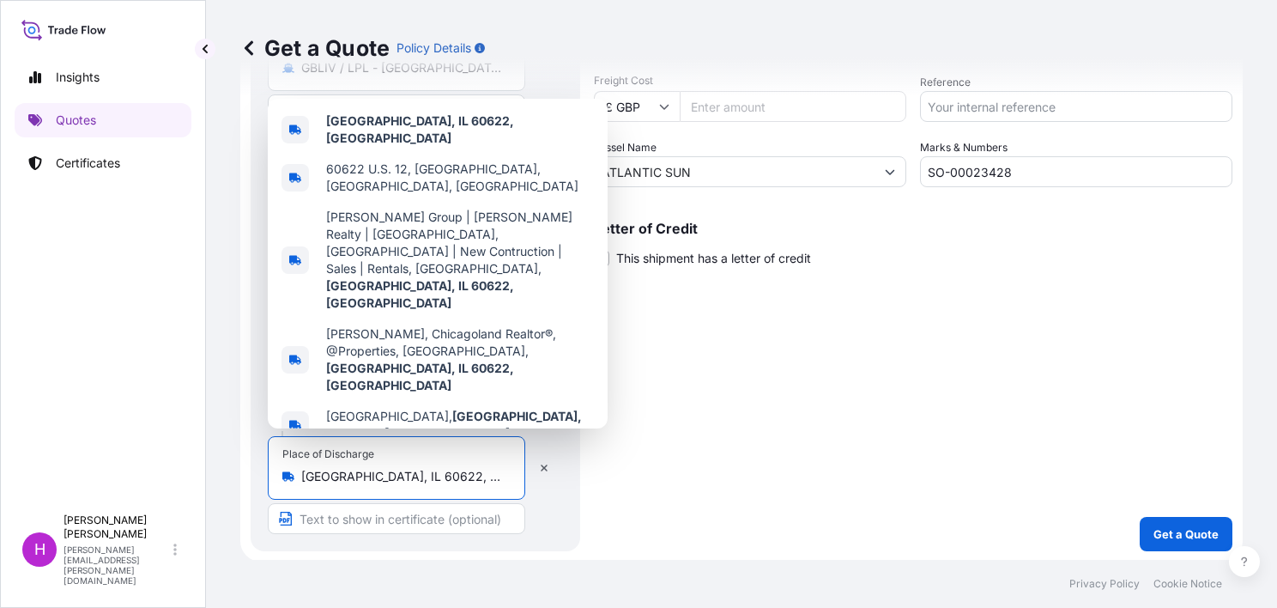
drag, startPoint x: 453, startPoint y: 480, endPoint x: 301, endPoint y: 480, distance: 151.9
click at [301, 480] on div "[GEOGRAPHIC_DATA], IL 60622, [GEOGRAPHIC_DATA]" at bounding box center [396, 476] width 228 height 17
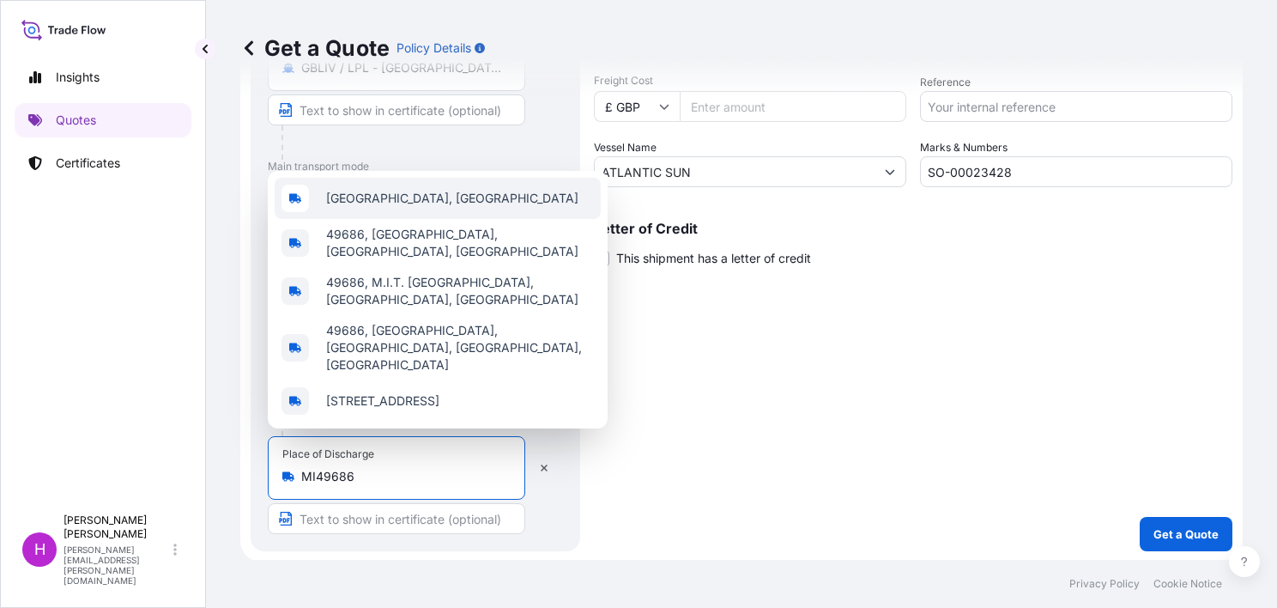
click at [400, 207] on span "[GEOGRAPHIC_DATA], [GEOGRAPHIC_DATA]" at bounding box center [452, 198] width 252 height 17
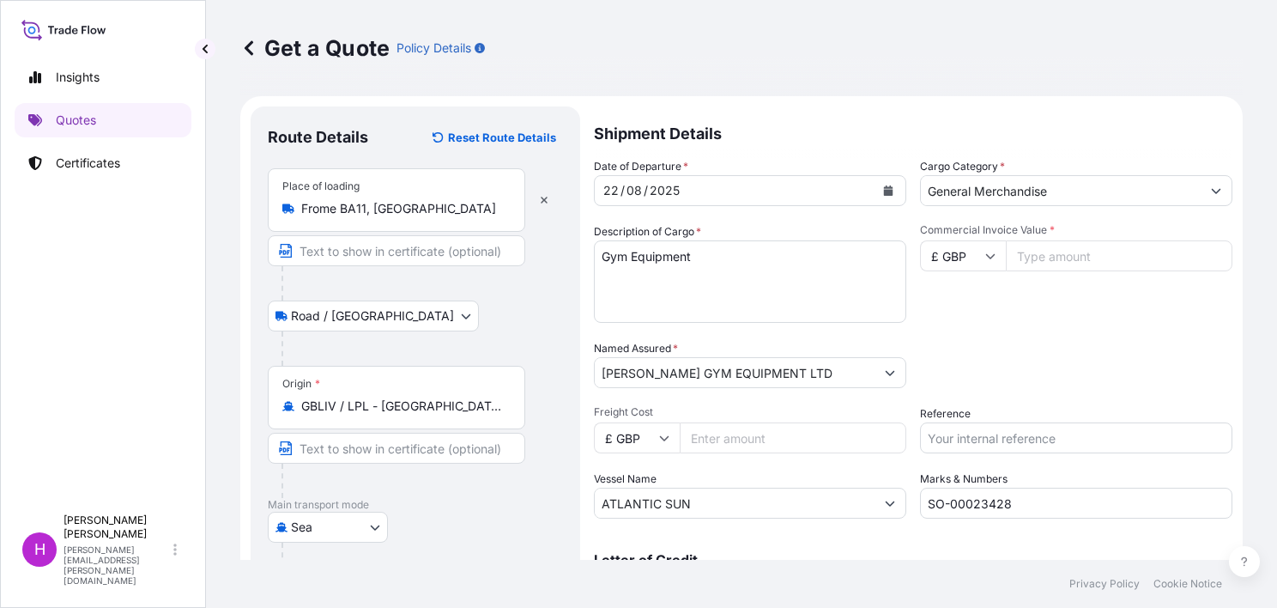
scroll to position [172, 0]
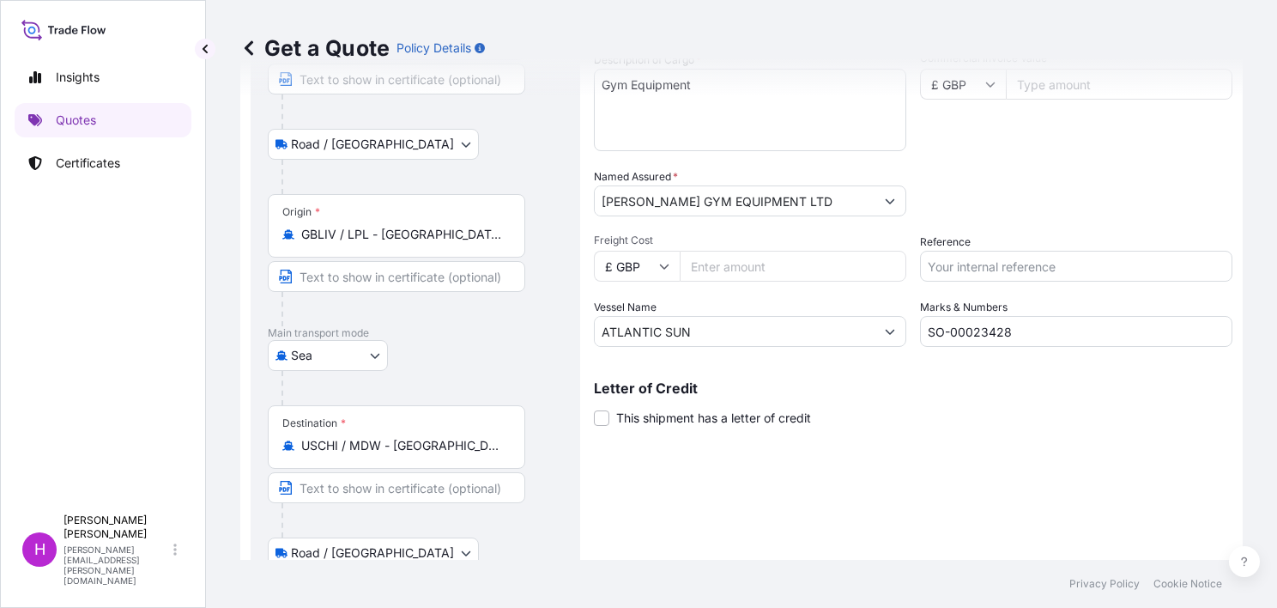
type input "[GEOGRAPHIC_DATA], [GEOGRAPHIC_DATA]"
click at [728, 267] on input "Freight Cost" at bounding box center [793, 266] width 227 height 31
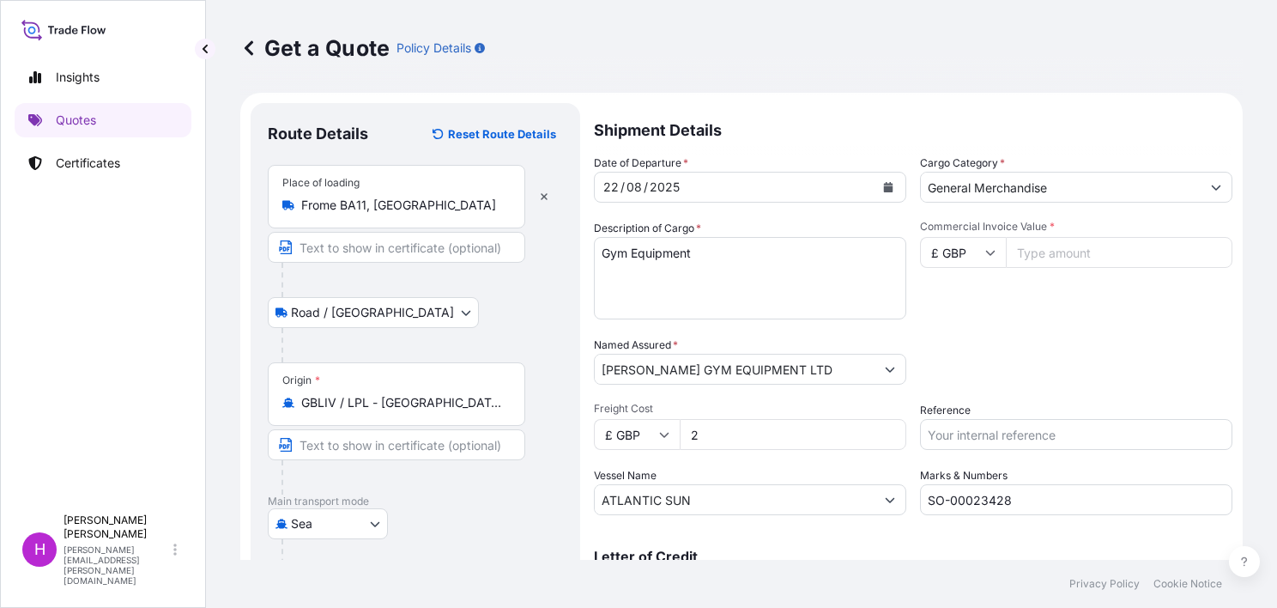
scroll to position [0, 0]
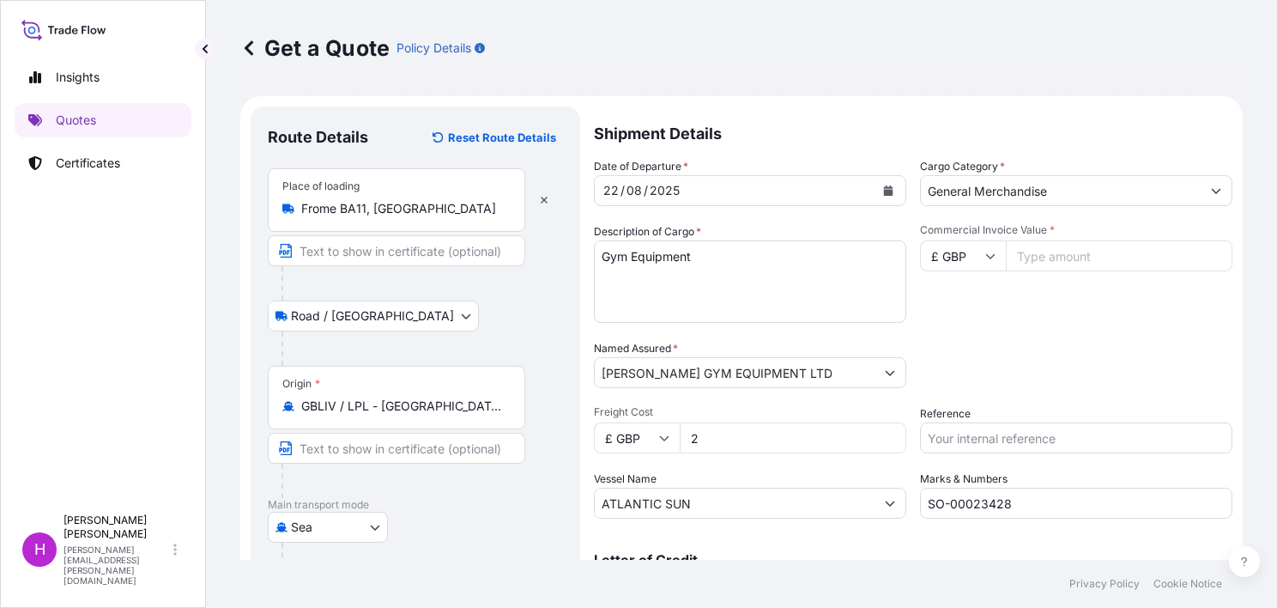
type input "2"
click at [1055, 244] on input "Commercial Invoice Value *" at bounding box center [1119, 255] width 227 height 31
type input "5802.80"
click at [759, 438] on input "2" at bounding box center [793, 437] width 227 height 31
type input "1950.00"
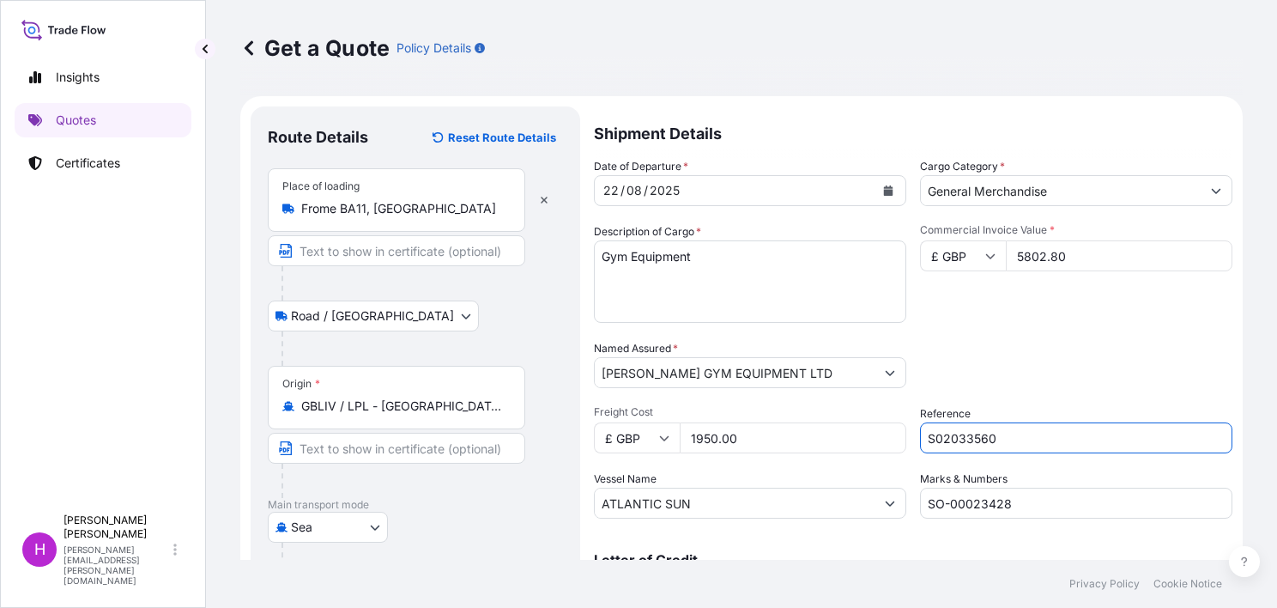
scroll to position [172, 0]
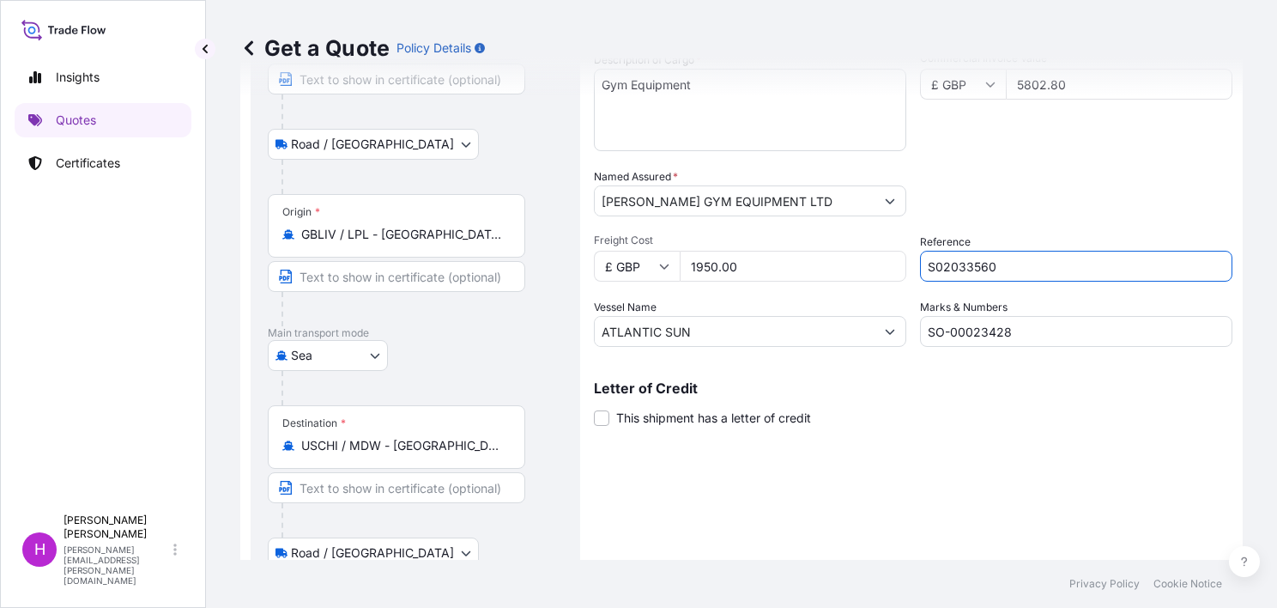
type input "S02033560"
click at [1041, 332] on input "SO-00023428" at bounding box center [1076, 331] width 312 height 31
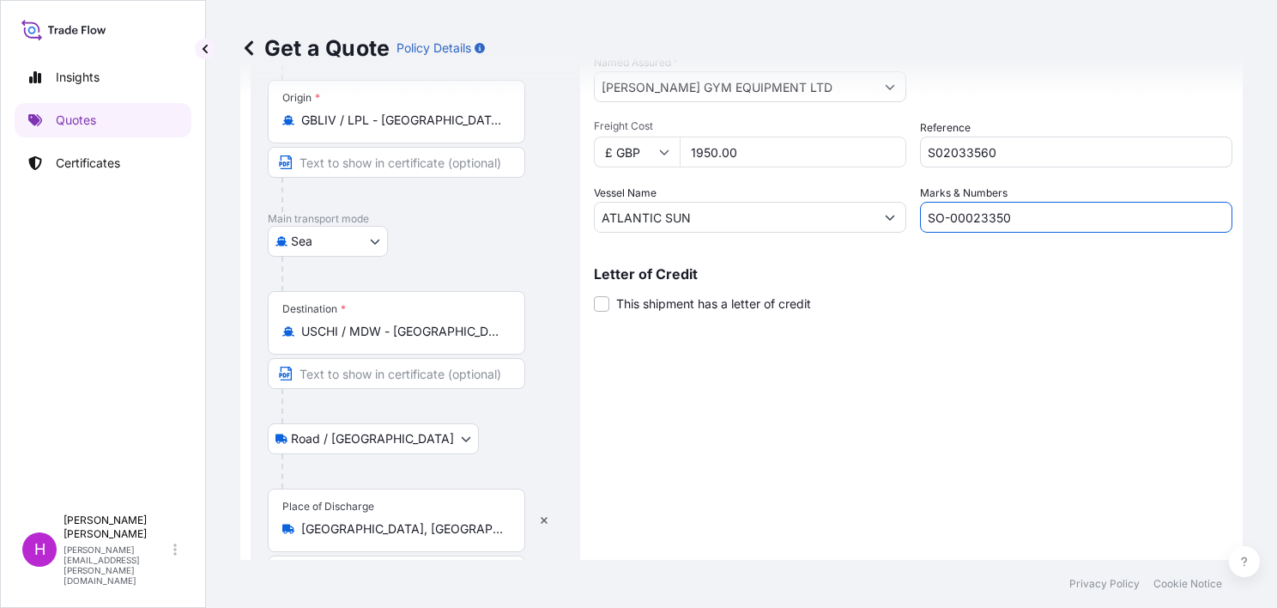
scroll to position [338, 0]
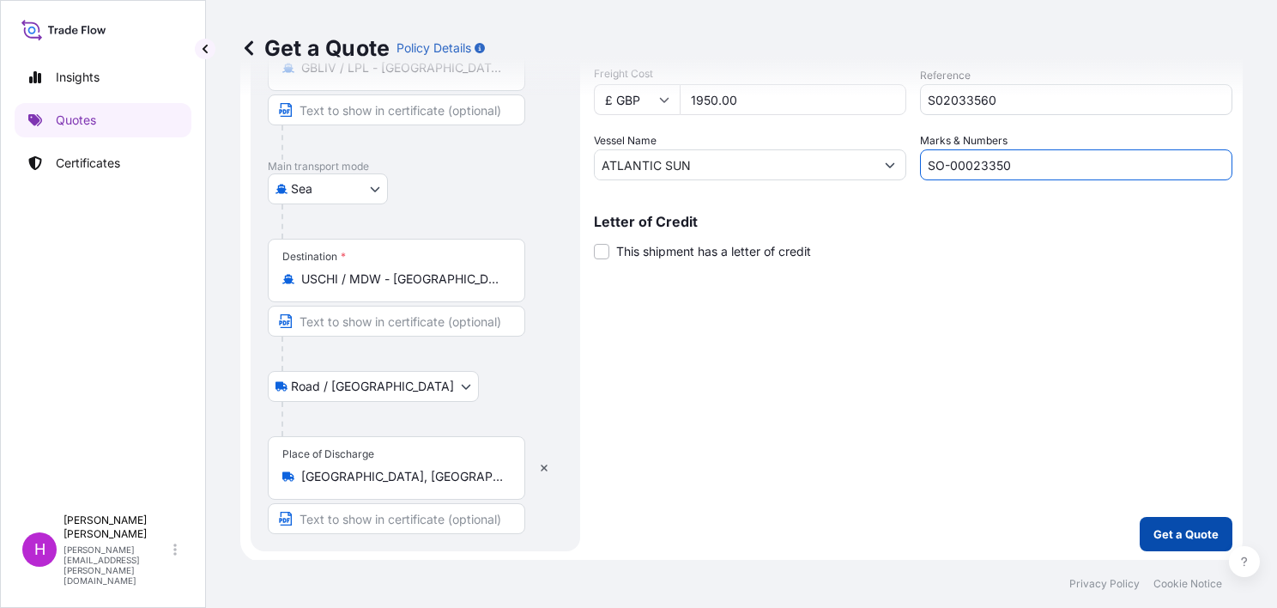
type input "SO-00023350"
click at [1160, 532] on p "Get a Quote" at bounding box center [1185, 533] width 65 height 17
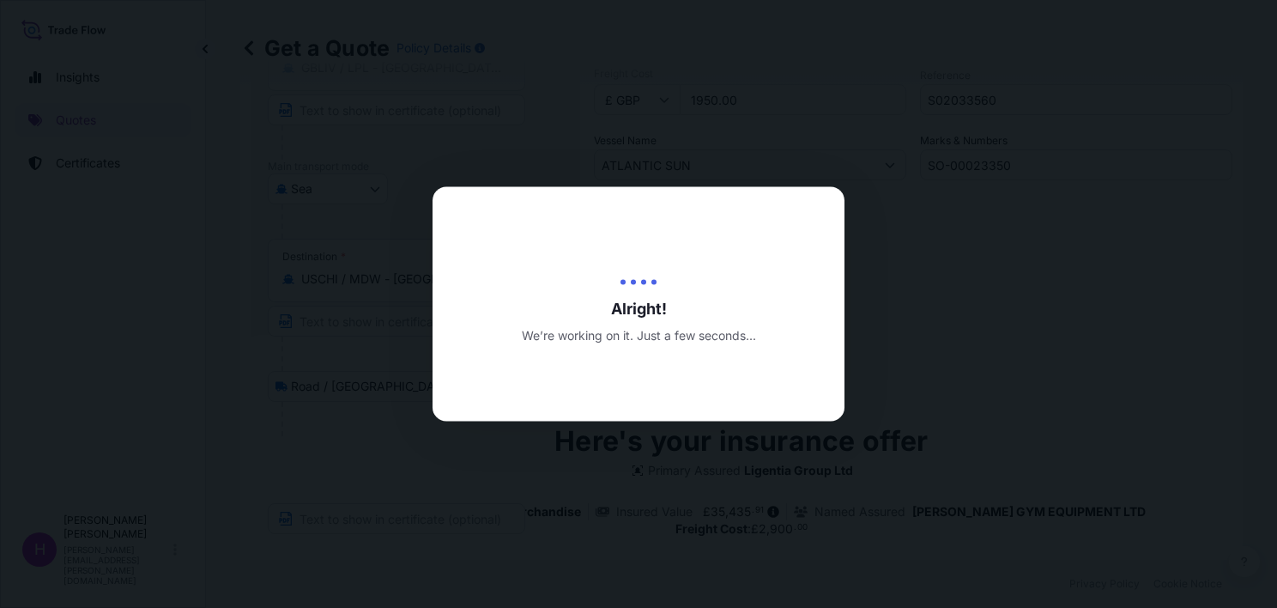
type input "[DATE]"
select select "Road / [GEOGRAPHIC_DATA]"
select select "Sea"
select select "Road / [GEOGRAPHIC_DATA]"
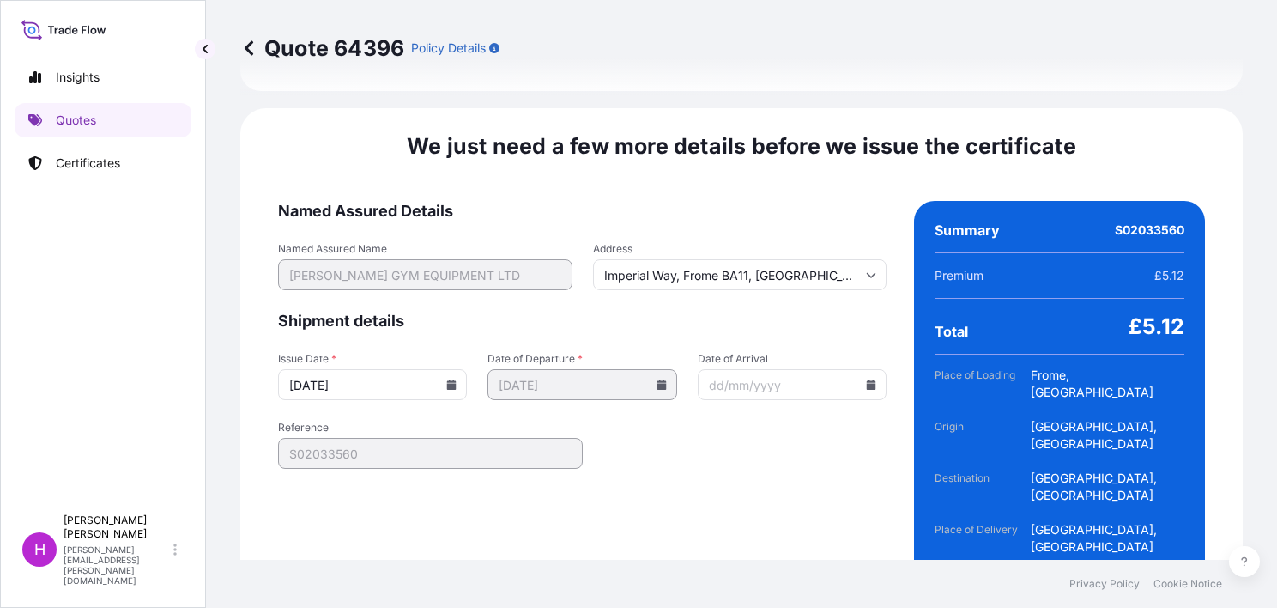
scroll to position [2596, 0]
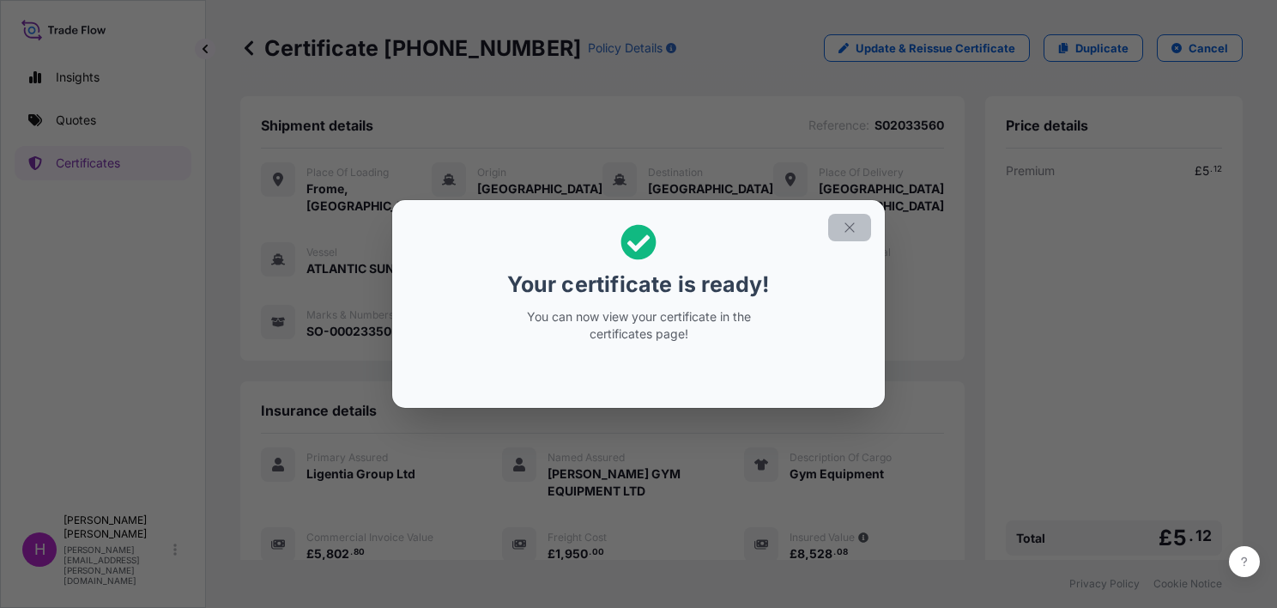
click at [851, 223] on icon "button" at bounding box center [849, 227] width 15 height 15
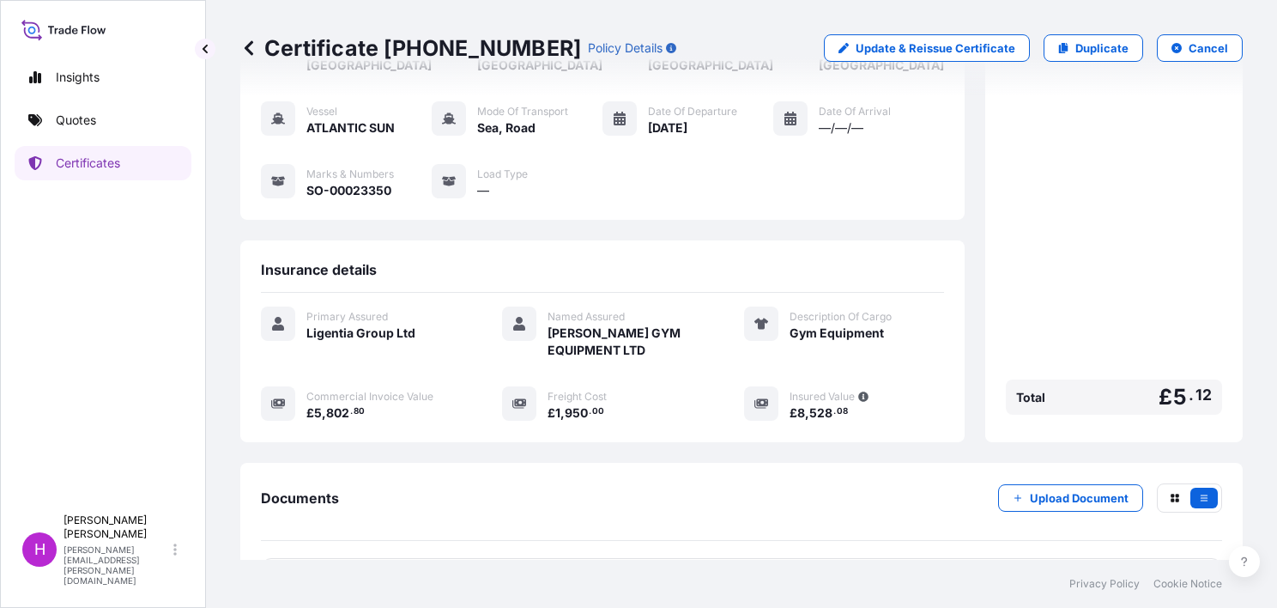
scroll to position [275, 0]
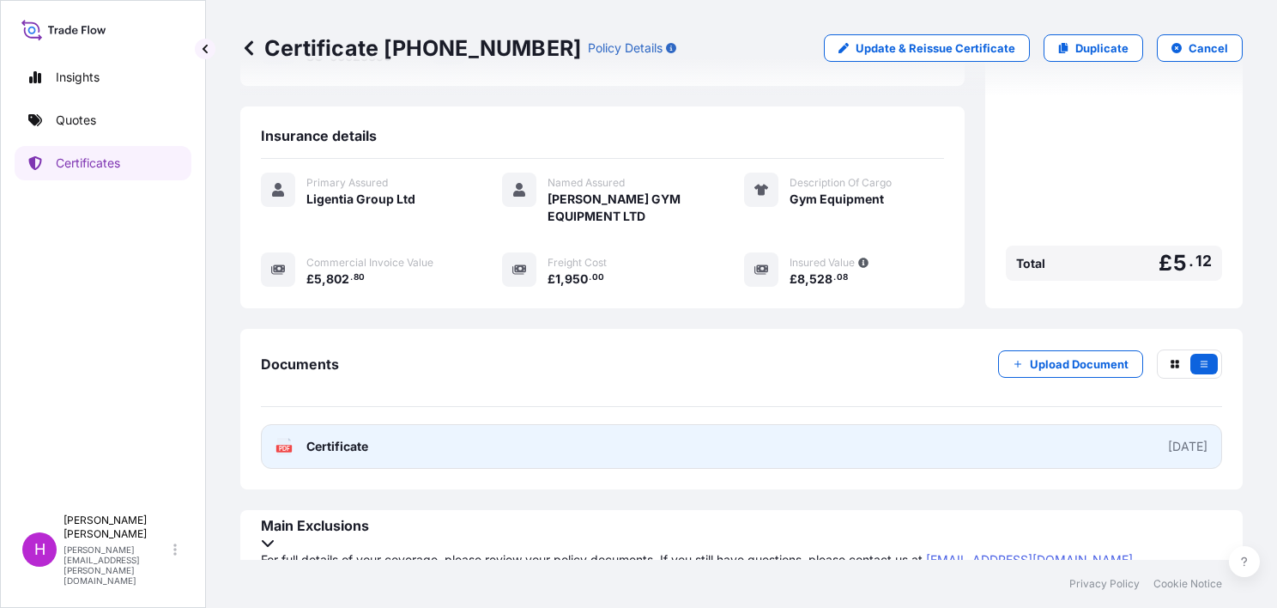
click at [345, 441] on span "Certificate" at bounding box center [337, 446] width 62 height 17
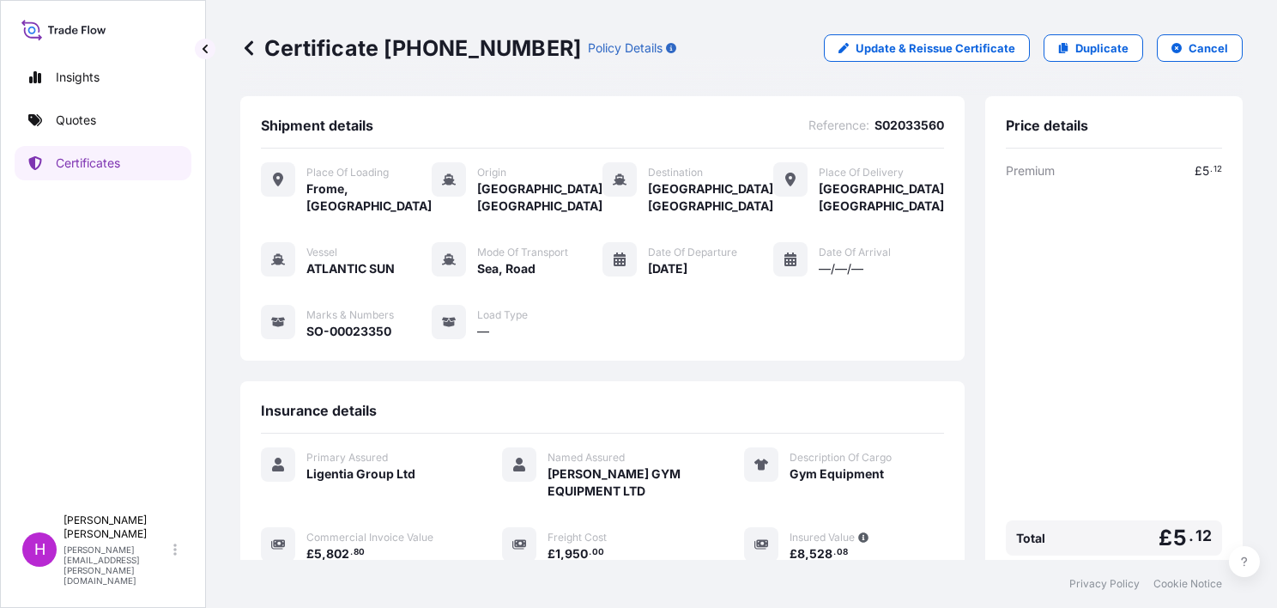
scroll to position [0, 0]
click at [1062, 50] on link "Duplicate" at bounding box center [1094, 47] width 100 height 27
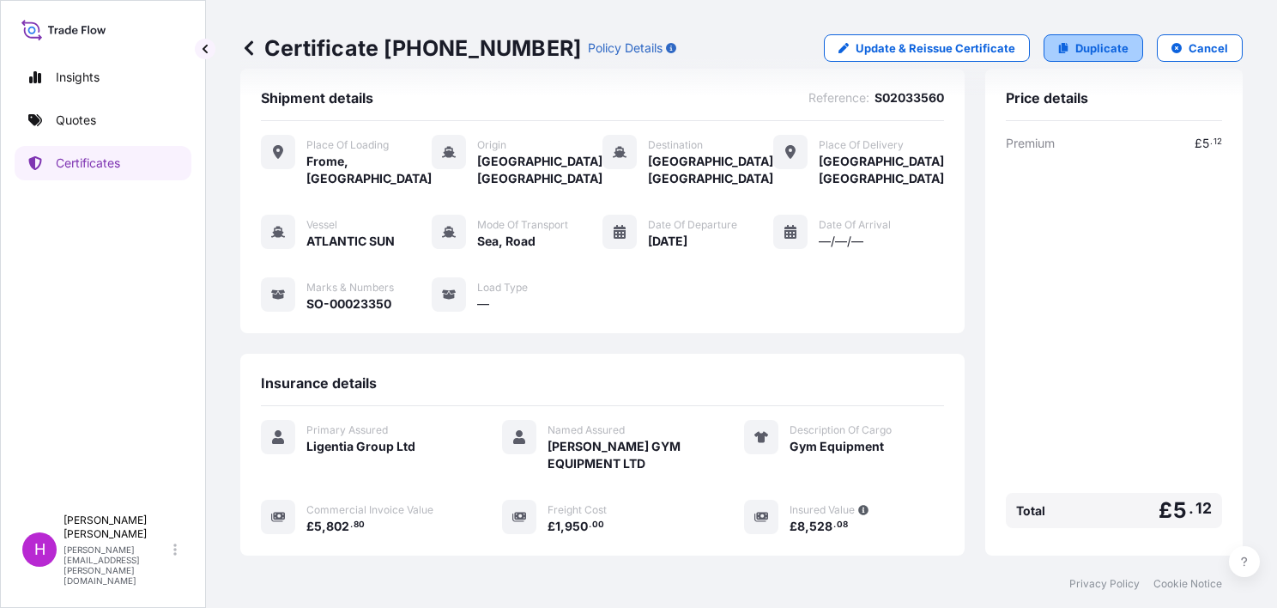
select select "Road / [GEOGRAPHIC_DATA]"
select select "Sea"
select select "Road / [GEOGRAPHIC_DATA]"
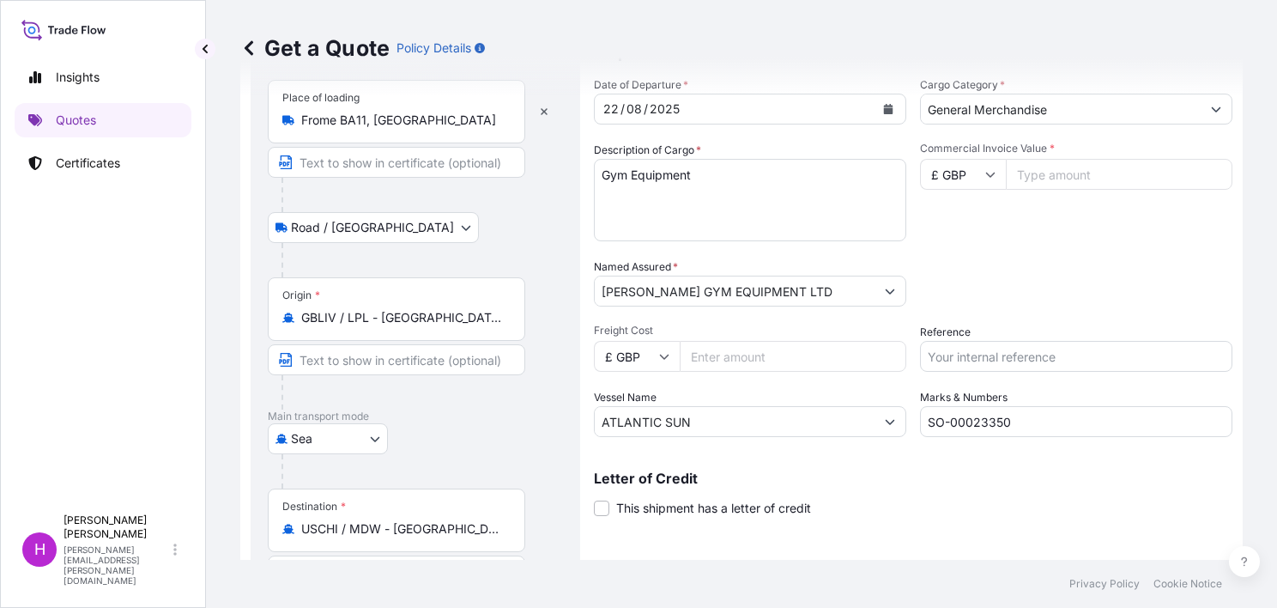
scroll to position [27, 0]
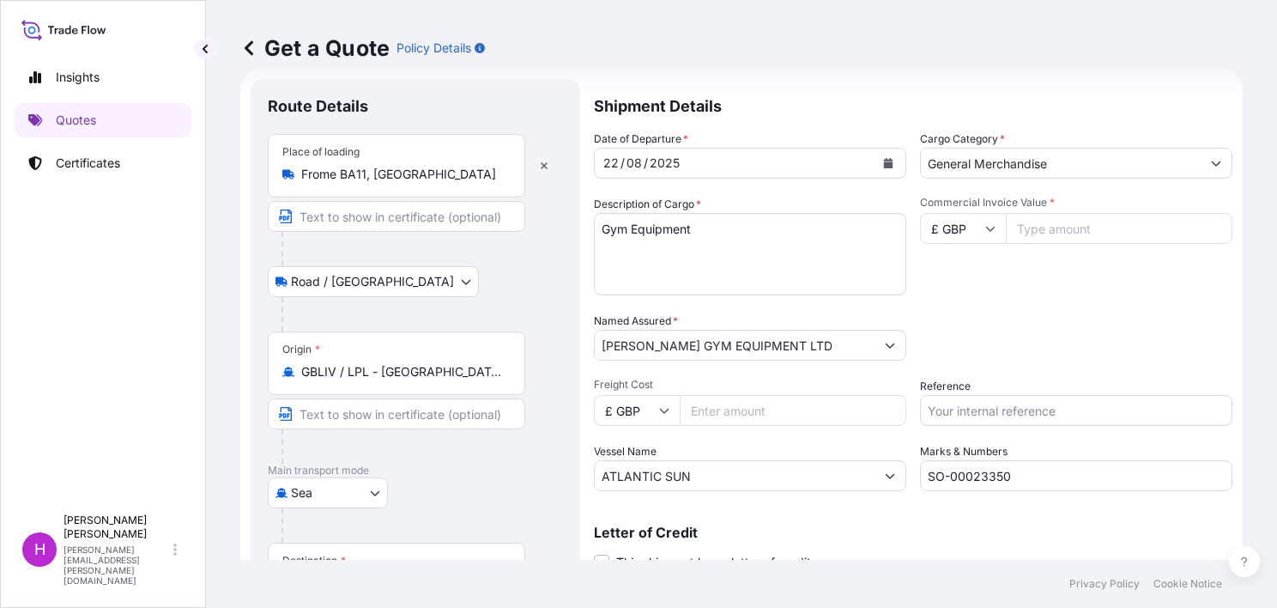
click at [493, 371] on input "GBLIV / LPL - [GEOGRAPHIC_DATA], [GEOGRAPHIC_DATA]" at bounding box center [402, 371] width 203 height 17
drag, startPoint x: 511, startPoint y: 369, endPoint x: 307, endPoint y: 357, distance: 204.6
click at [307, 357] on div "Origin * GBLIV / LPL - [GEOGRAPHIC_DATA], [GEOGRAPHIC_DATA]" at bounding box center [396, 363] width 257 height 64
drag, startPoint x: 307, startPoint y: 357, endPoint x: 384, endPoint y: 371, distance: 78.4
click at [384, 371] on input "GBLIV / LPL - [GEOGRAPHIC_DATA], [GEOGRAPHIC_DATA]" at bounding box center [402, 371] width 203 height 17
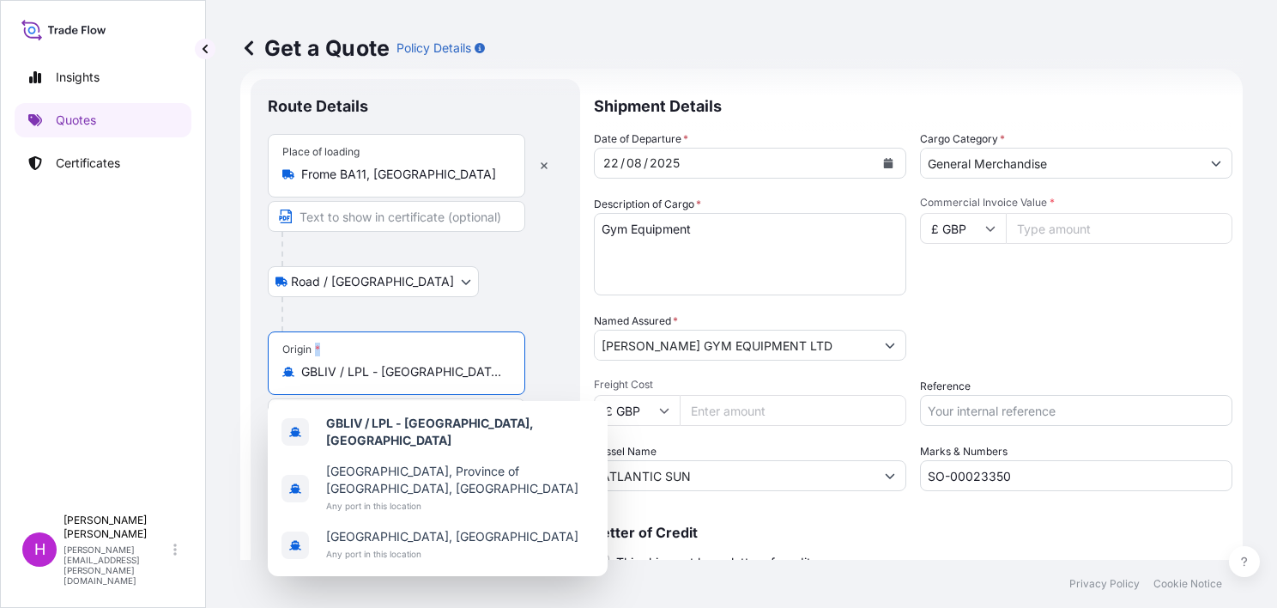
click at [305, 372] on input "GBLIV / LPL - [GEOGRAPHIC_DATA], [GEOGRAPHIC_DATA]" at bounding box center [402, 371] width 203 height 17
type input "m"
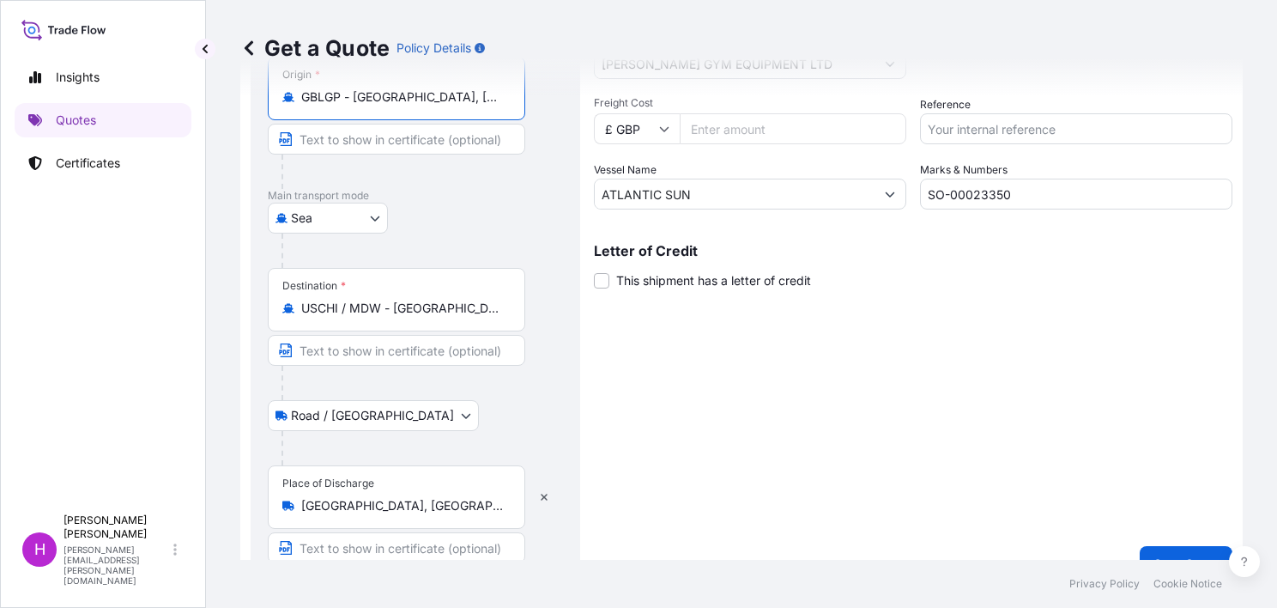
scroll to position [338, 0]
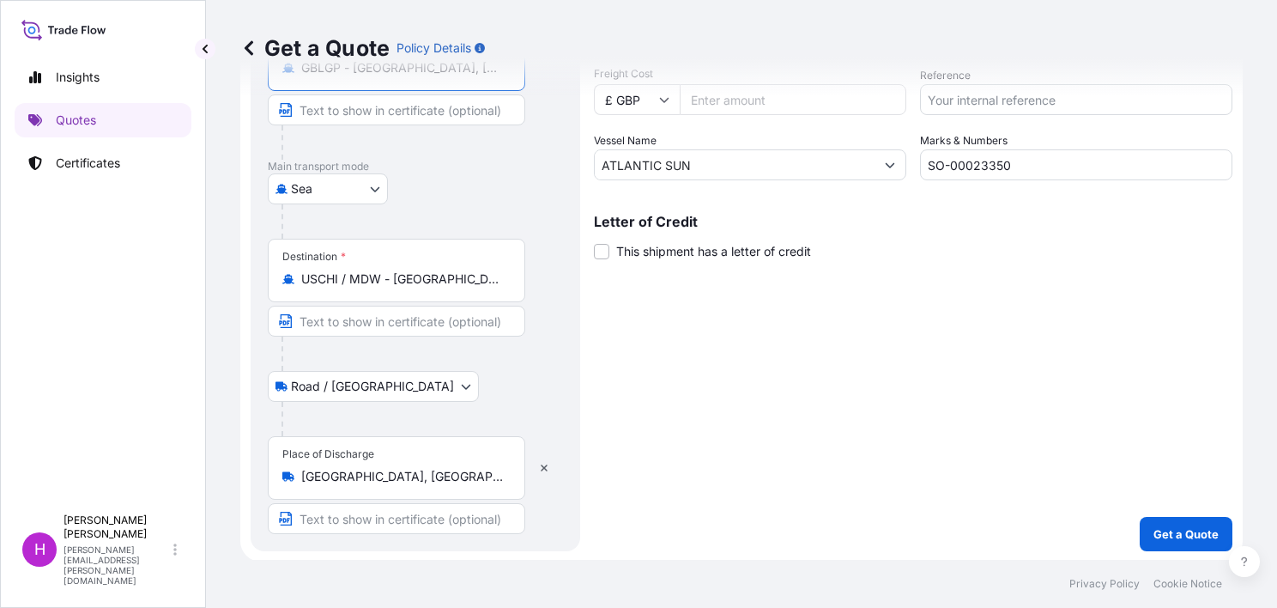
type input "GBLGP - [GEOGRAPHIC_DATA], [GEOGRAPHIC_DATA]"
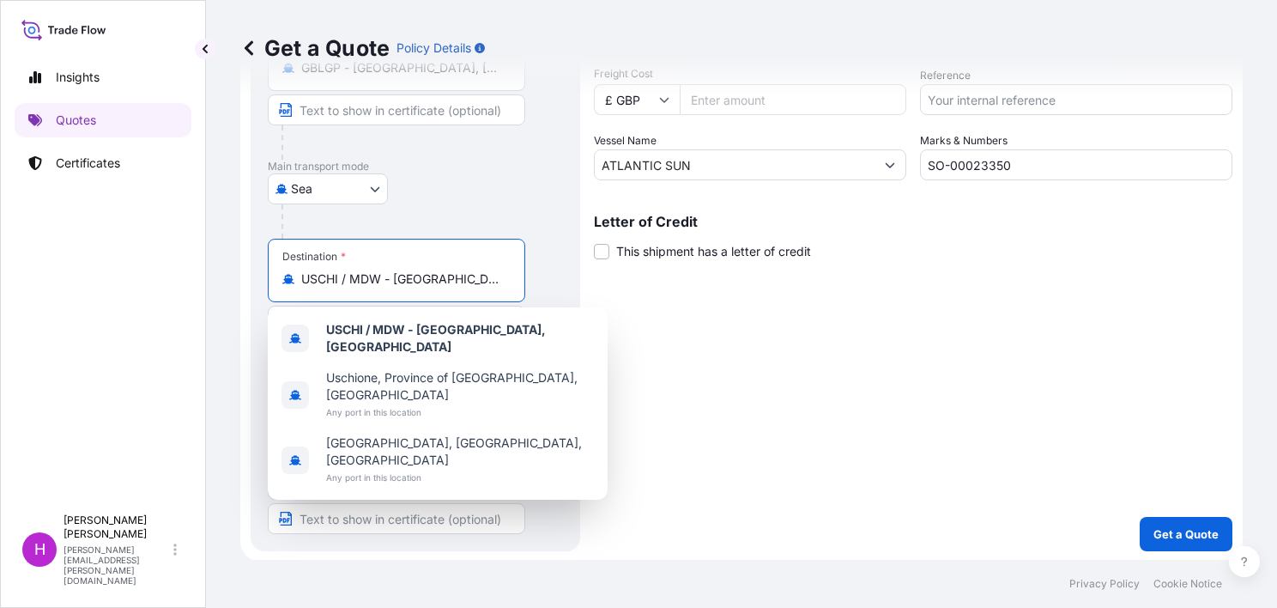
scroll to position [0, 19]
drag, startPoint x: 302, startPoint y: 277, endPoint x: 510, endPoint y: 277, distance: 207.7
click at [510, 277] on div "USCHI / MDW - [GEOGRAPHIC_DATA], [GEOGRAPHIC_DATA]" at bounding box center [396, 278] width 228 height 17
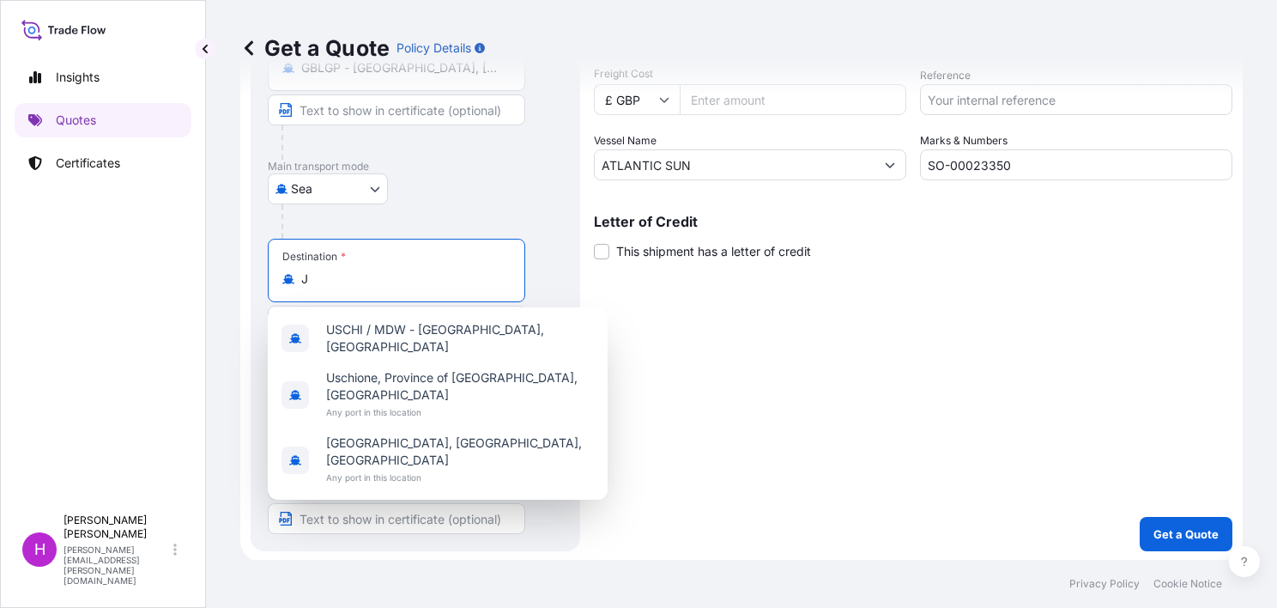
scroll to position [0, 0]
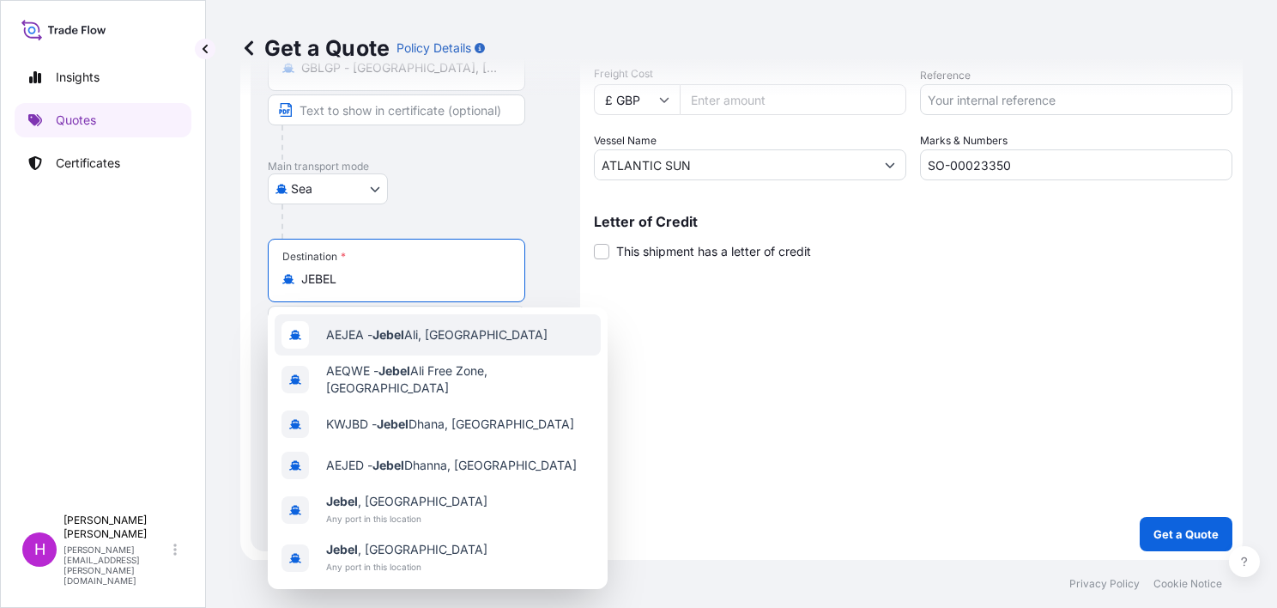
click at [509, 337] on span "AEJEA - [GEOGRAPHIC_DATA], [GEOGRAPHIC_DATA]" at bounding box center [436, 334] width 221 height 17
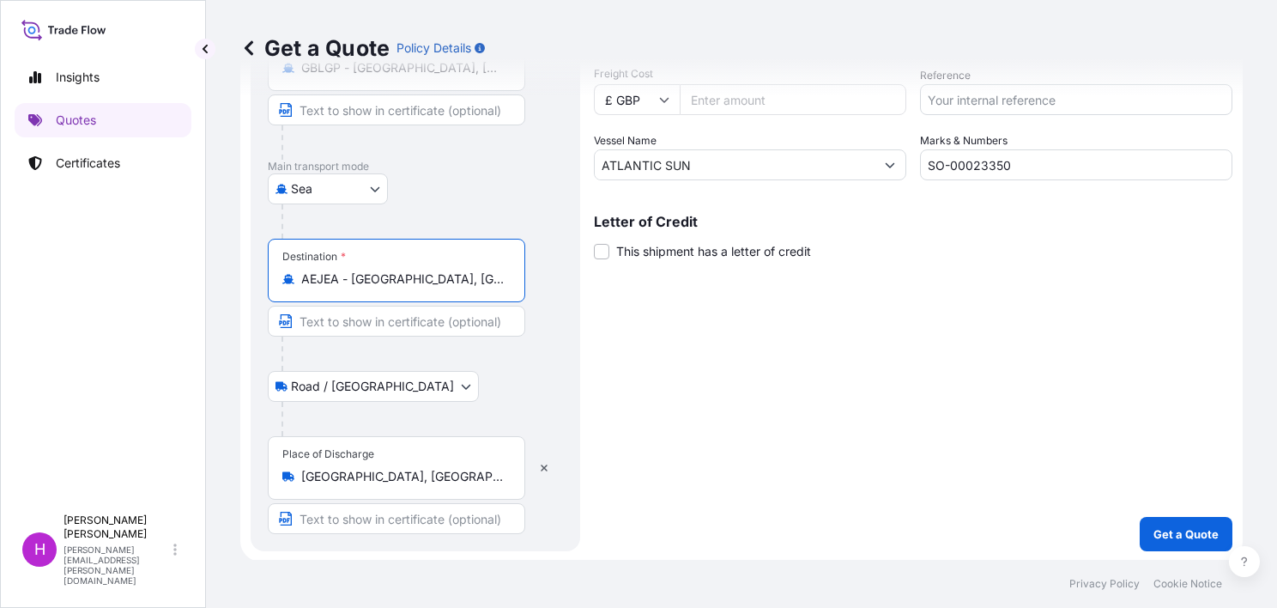
type input "AEJEA - [GEOGRAPHIC_DATA], [GEOGRAPHIC_DATA]"
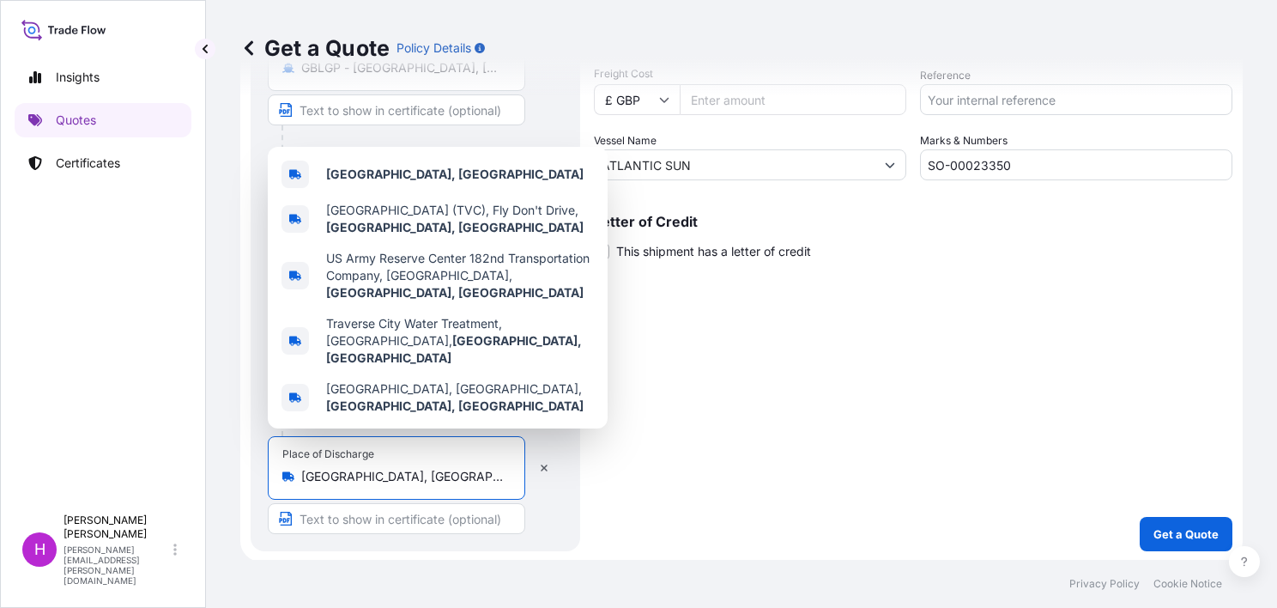
drag, startPoint x: 302, startPoint y: 475, endPoint x: 484, endPoint y: 474, distance: 181.9
click at [484, 474] on input "[GEOGRAPHIC_DATA], [GEOGRAPHIC_DATA]" at bounding box center [402, 476] width 203 height 17
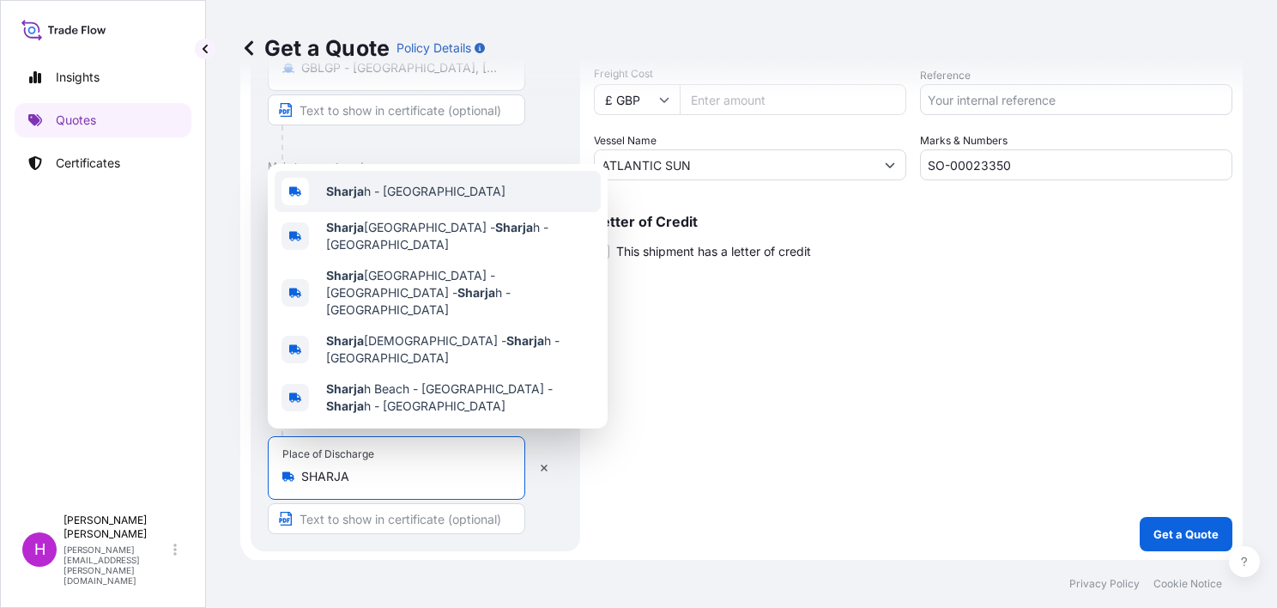
click at [391, 200] on span "Sharja h - [GEOGRAPHIC_DATA]" at bounding box center [415, 191] width 179 height 17
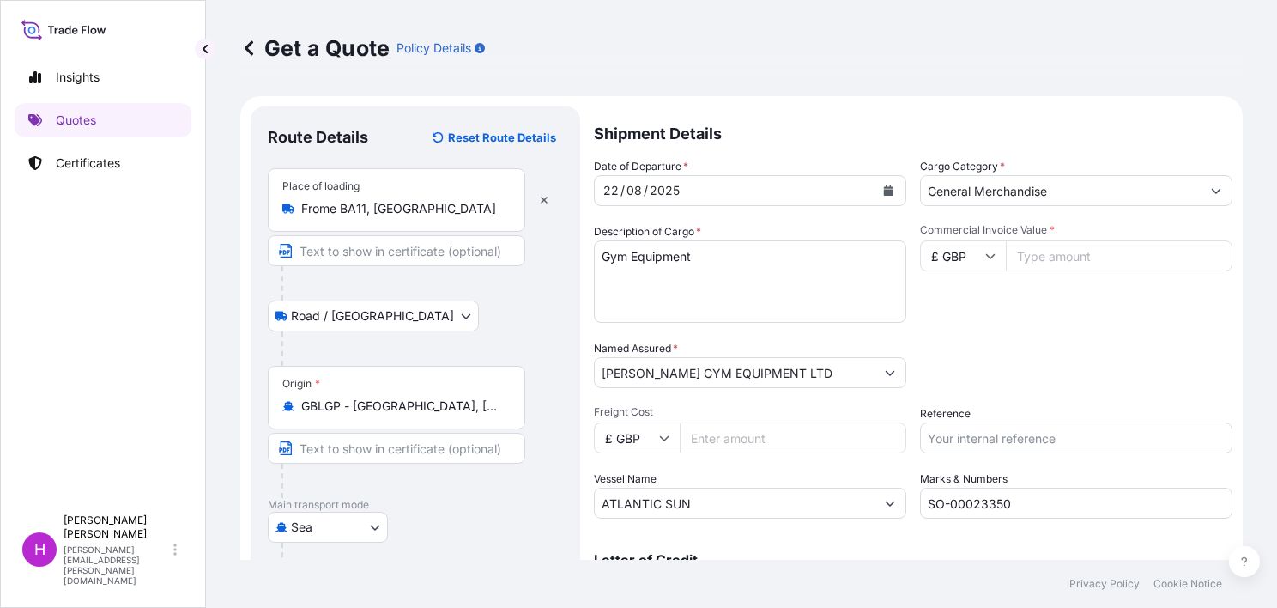
type input "Sharjah - [GEOGRAPHIC_DATA]"
click at [1030, 254] on input "Commercial Invoice Value *" at bounding box center [1119, 255] width 227 height 31
type input "5188.00"
click at [748, 436] on input "Freight Cost" at bounding box center [793, 437] width 227 height 31
type input "1850.00"
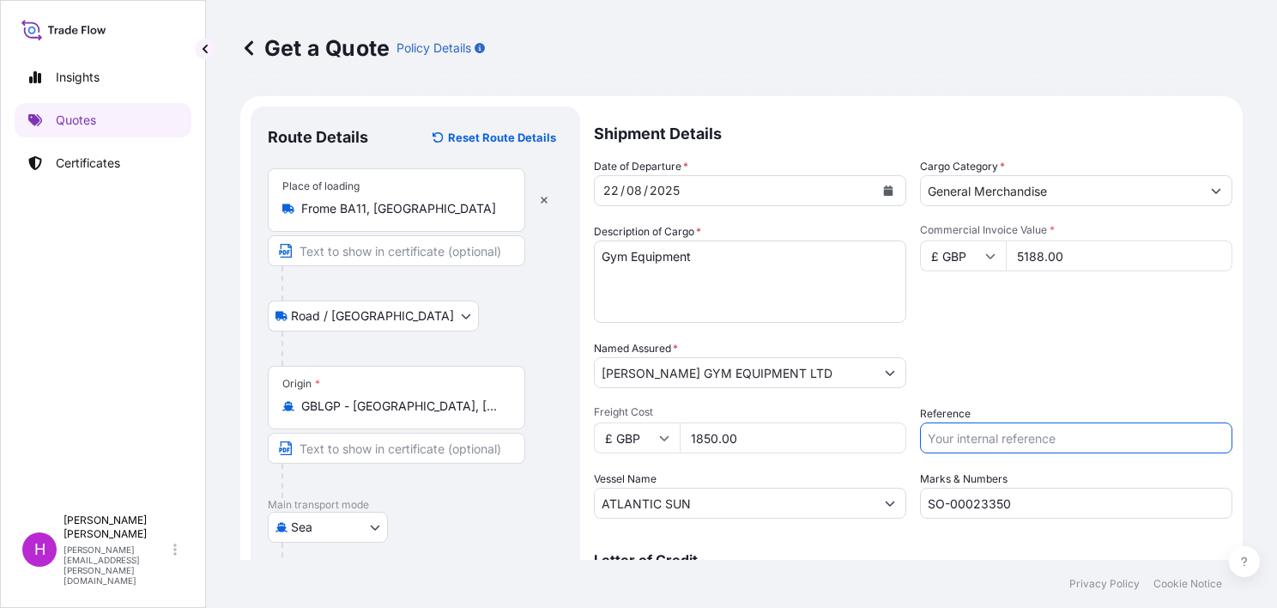
click at [1009, 433] on input "Reference" at bounding box center [1076, 437] width 312 height 31
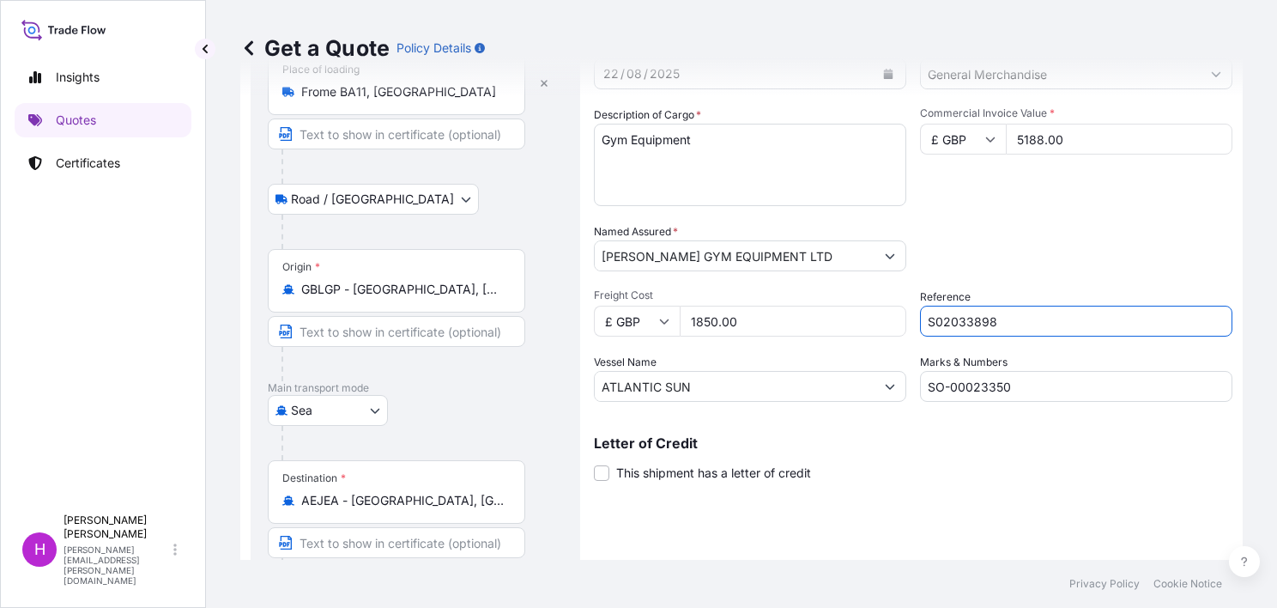
scroll to position [172, 0]
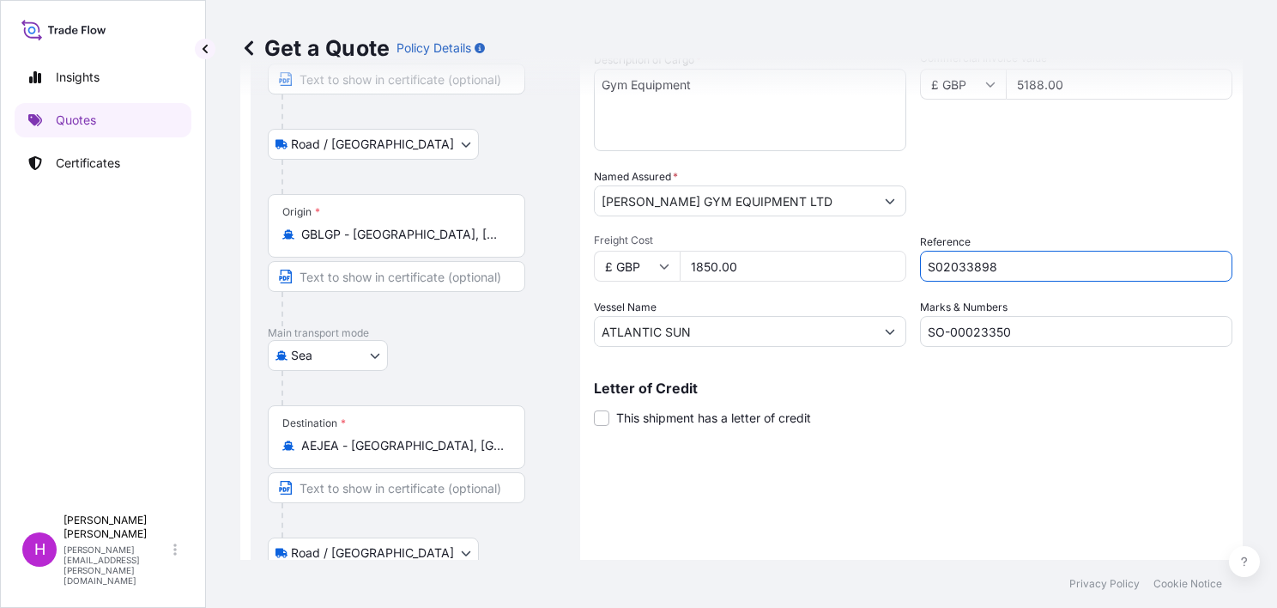
type input "S02033898"
drag, startPoint x: 708, startPoint y: 326, endPoint x: 597, endPoint y: 325, distance: 110.7
click at [597, 325] on input "ATLANTIC SUN" at bounding box center [735, 331] width 280 height 31
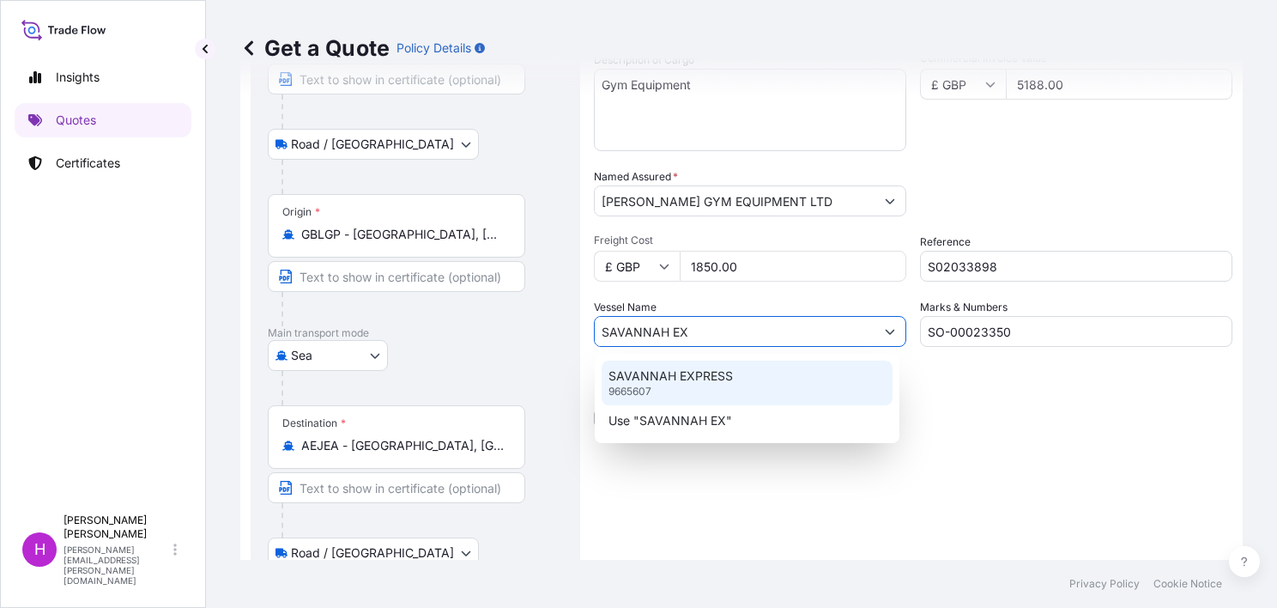
click at [677, 381] on p "SAVANNAH EXPRESS" at bounding box center [670, 375] width 124 height 17
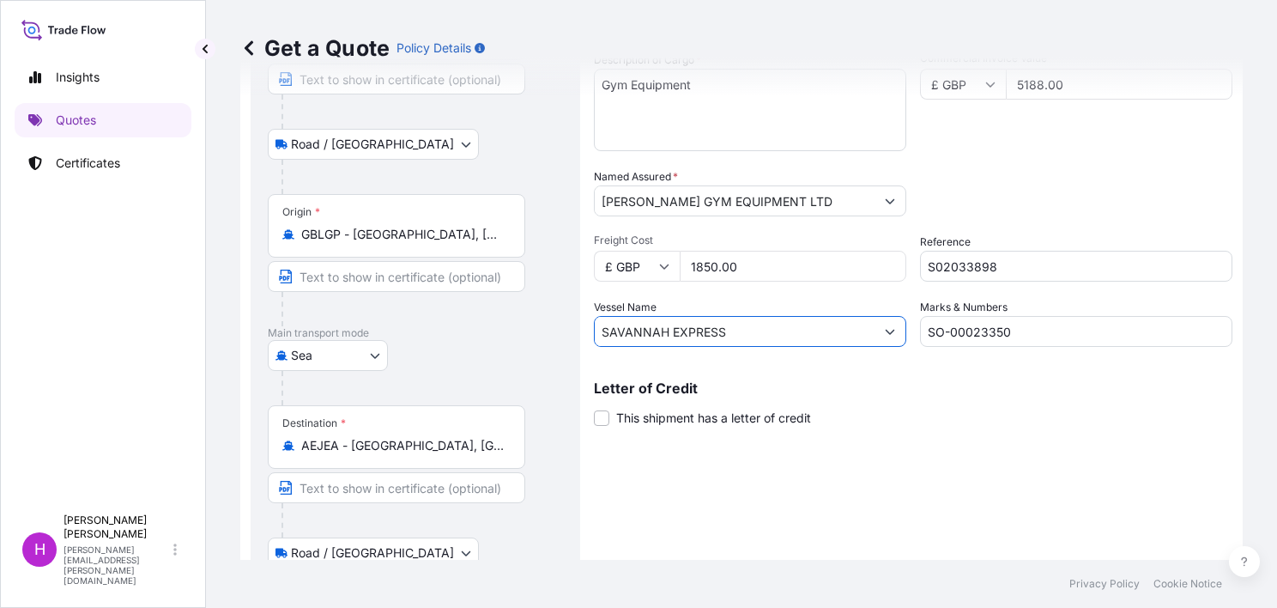
type input "SAVANNAH EXPRESS"
click at [1032, 330] on input "SO-00023350" at bounding box center [1076, 331] width 312 height 31
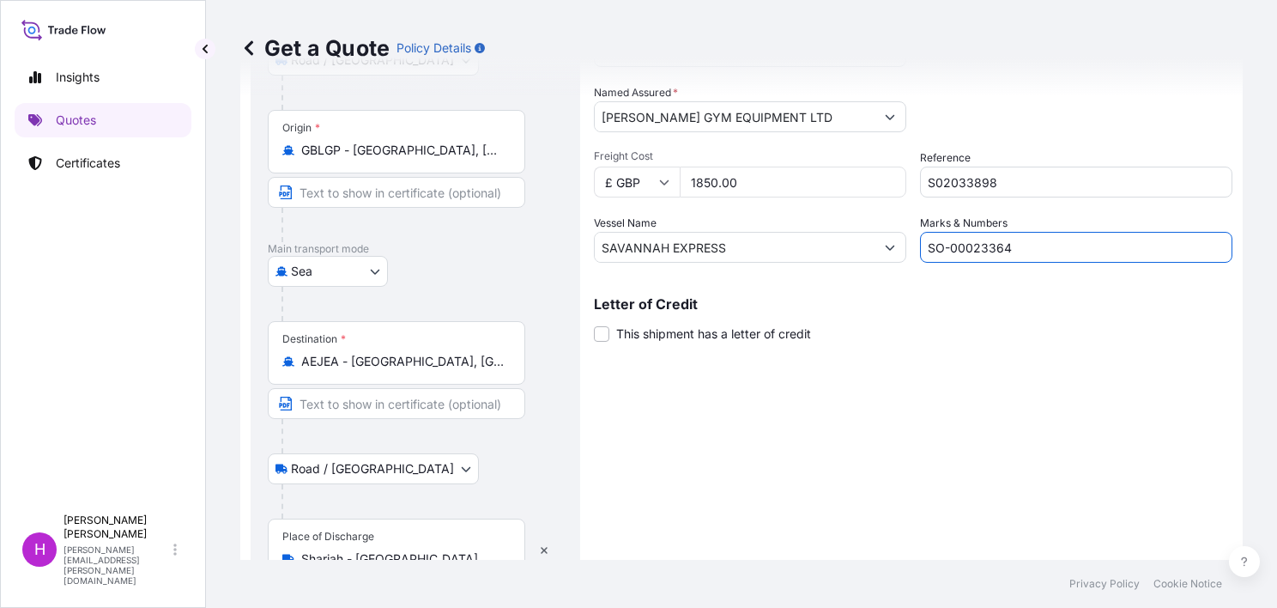
scroll to position [338, 0]
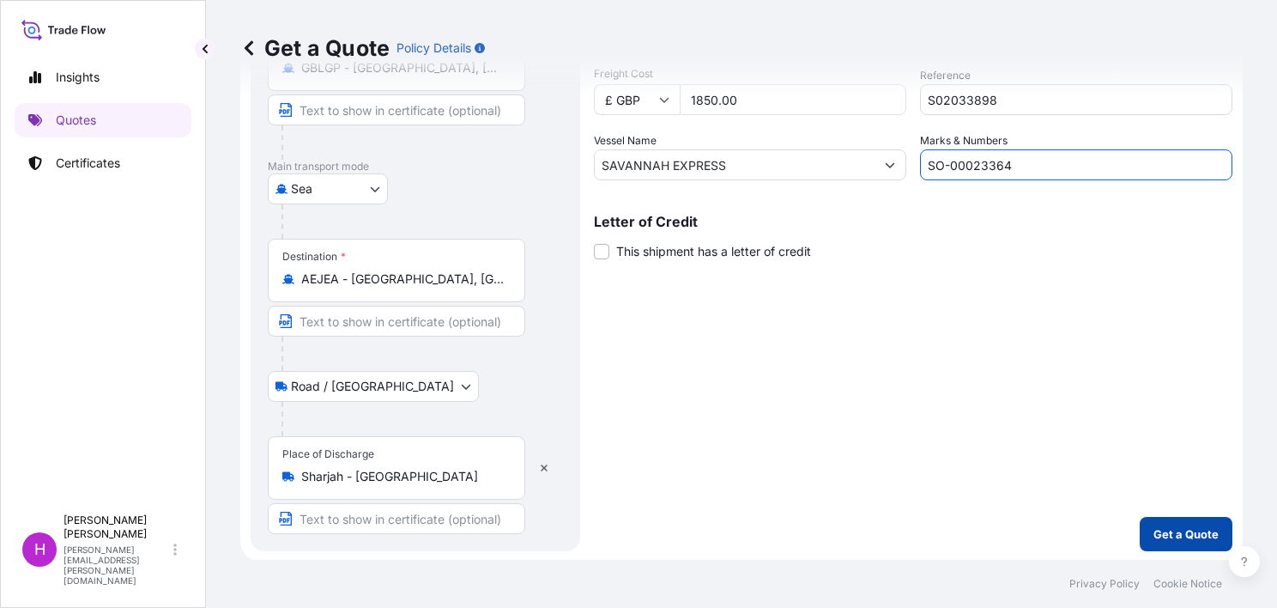
type input "SO-00023364"
click at [1164, 534] on p "Get a Quote" at bounding box center [1185, 533] width 65 height 17
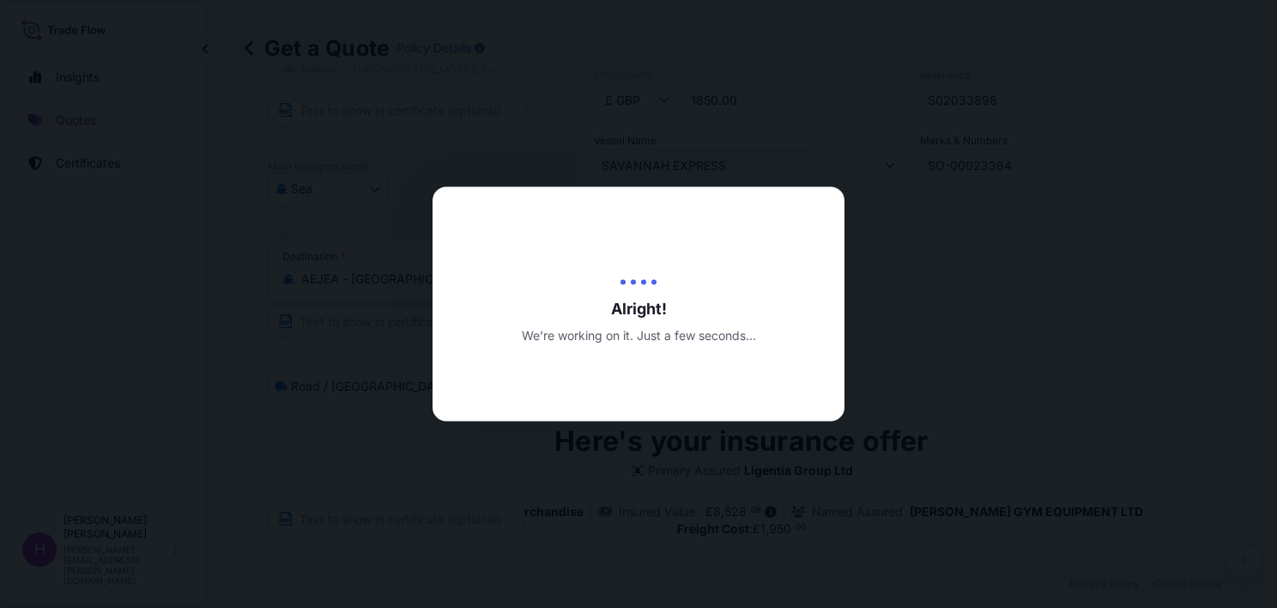
type input "[DATE]"
select select "Road / [GEOGRAPHIC_DATA]"
select select "Sea"
select select "Road / [GEOGRAPHIC_DATA]"
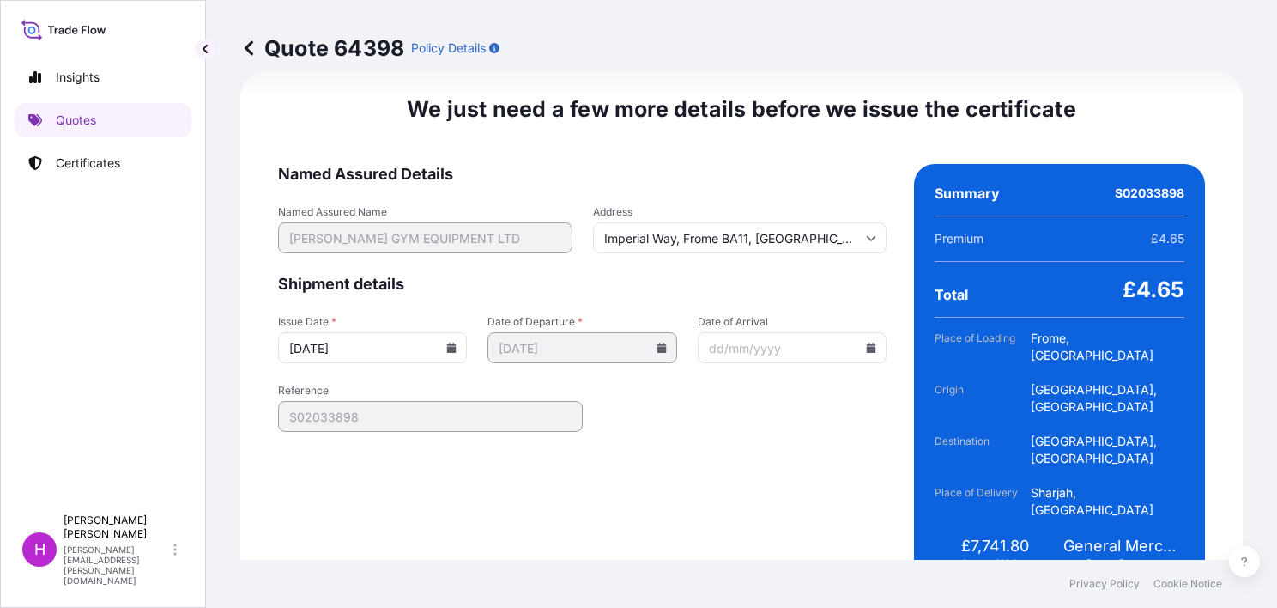
scroll to position [2647, 0]
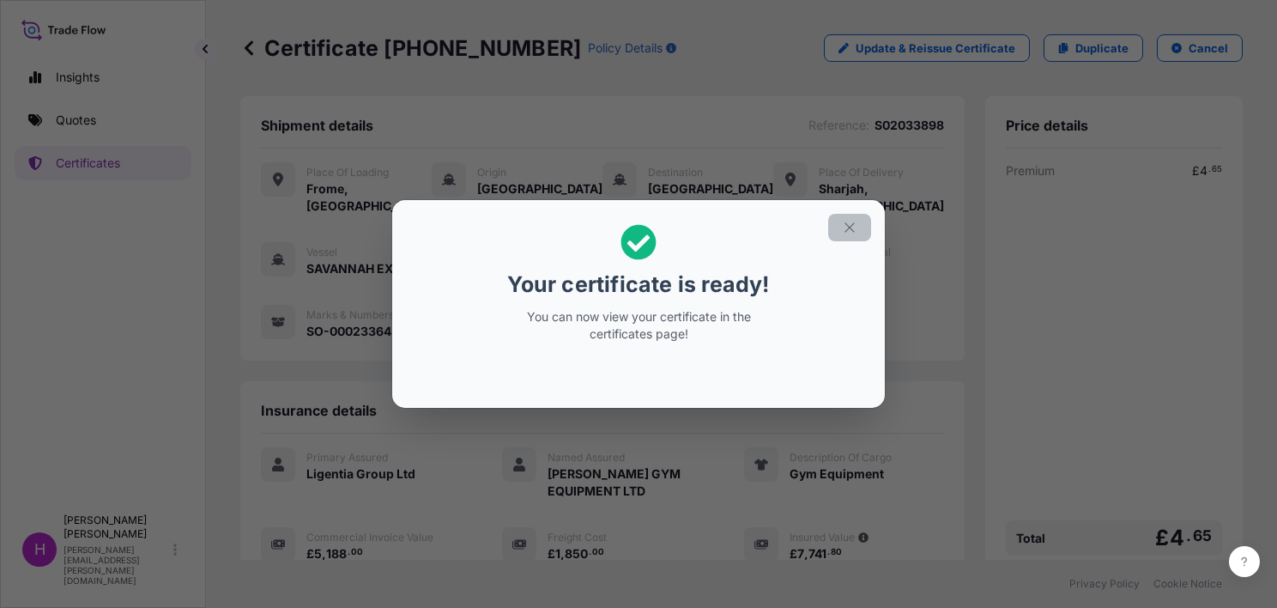
click at [855, 220] on icon "button" at bounding box center [849, 227] width 15 height 15
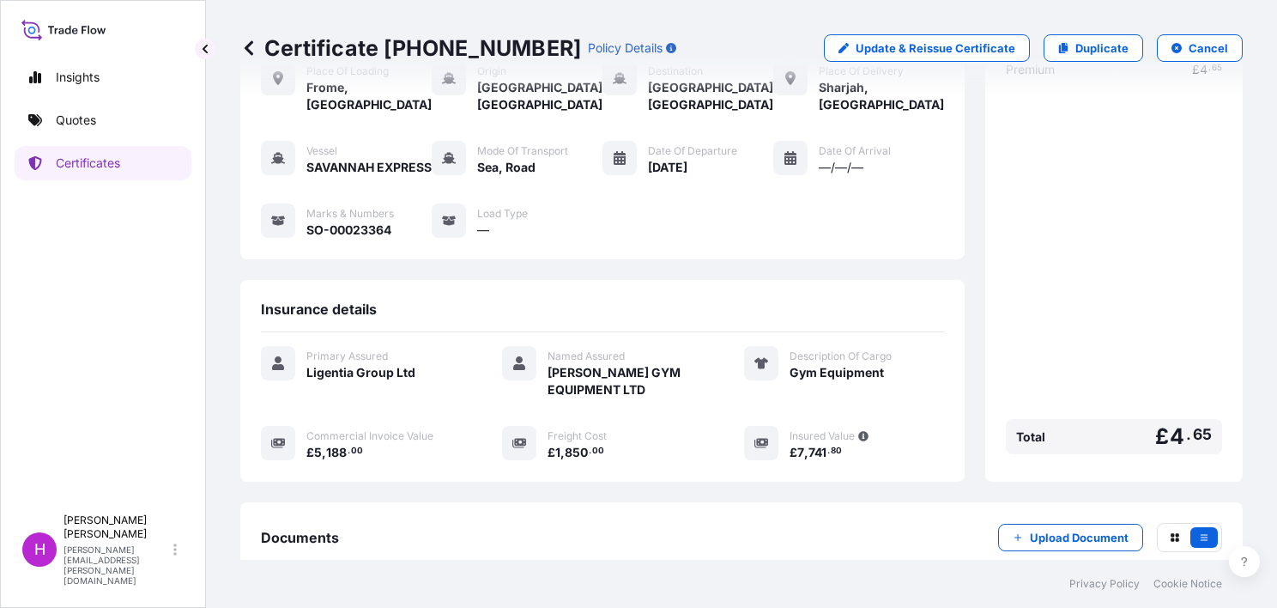
scroll to position [309, 0]
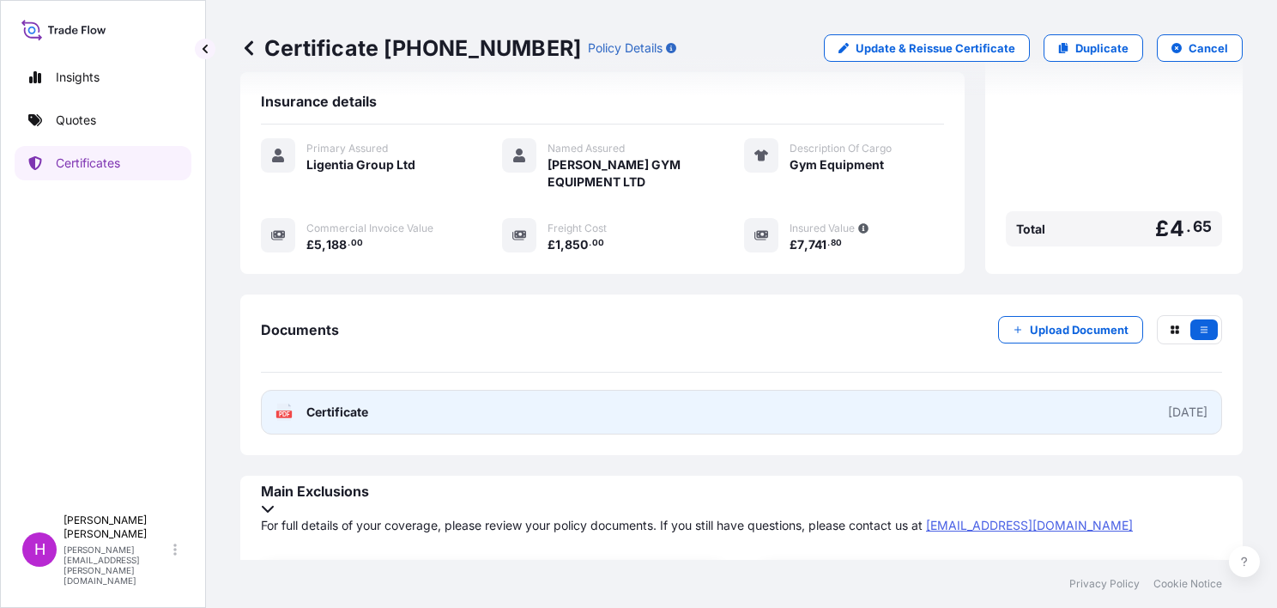
click at [336, 420] on span "Certificate" at bounding box center [337, 411] width 62 height 17
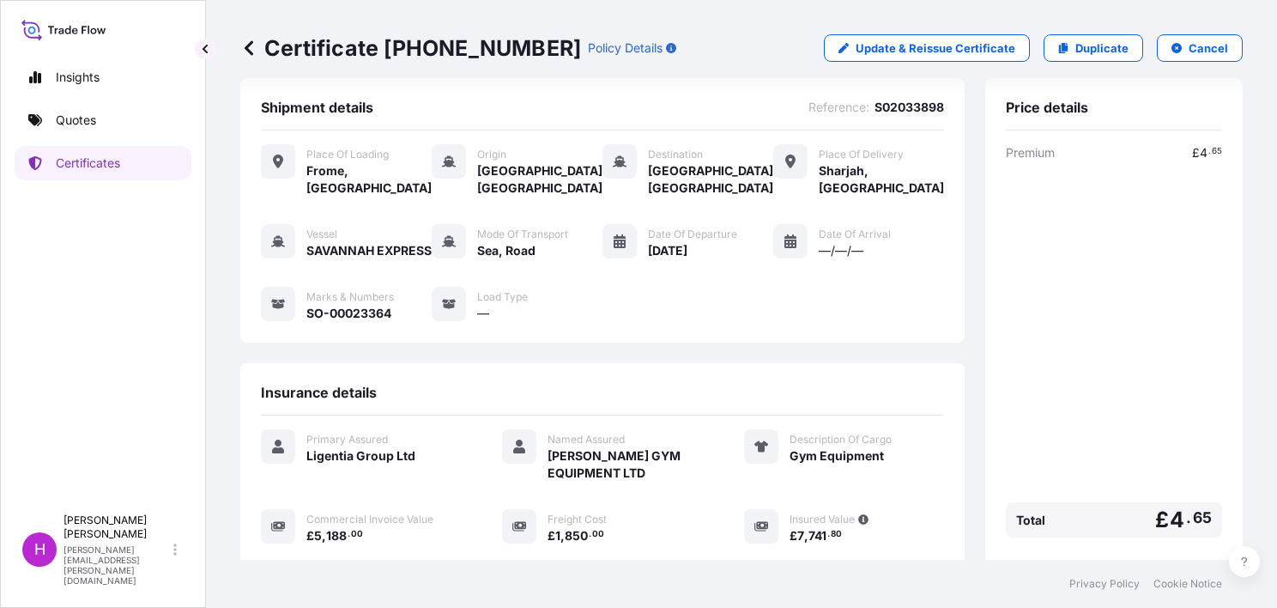
scroll to position [0, 0]
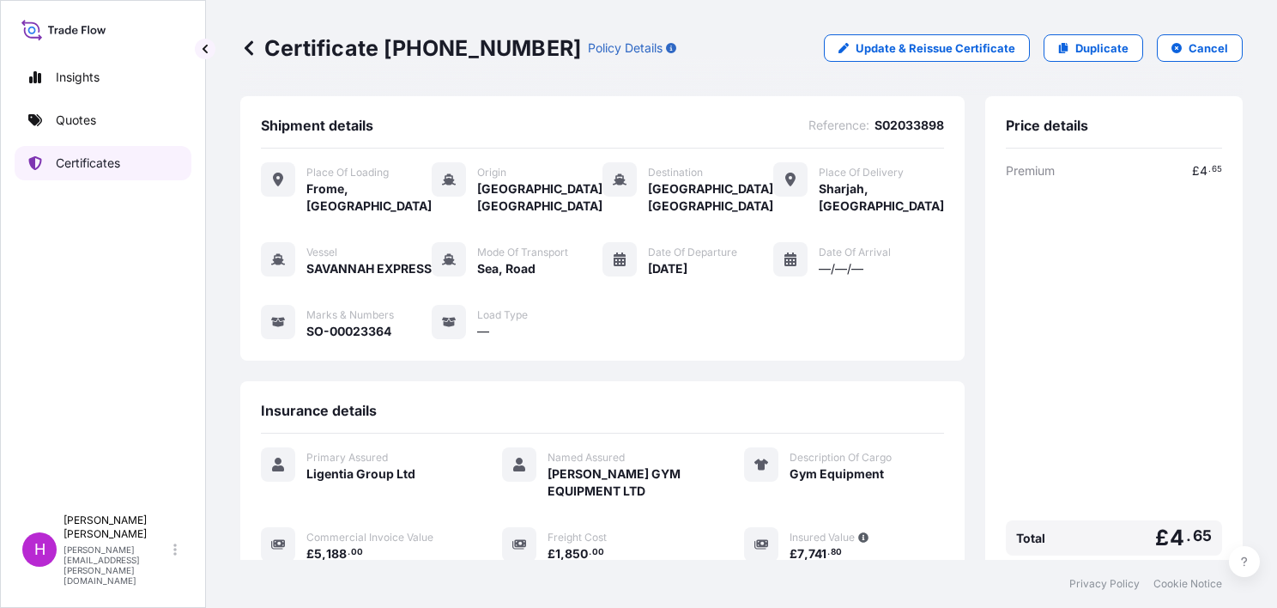
click at [92, 161] on p "Certificates" at bounding box center [88, 162] width 64 height 17
